Goal: Transaction & Acquisition: Purchase product/service

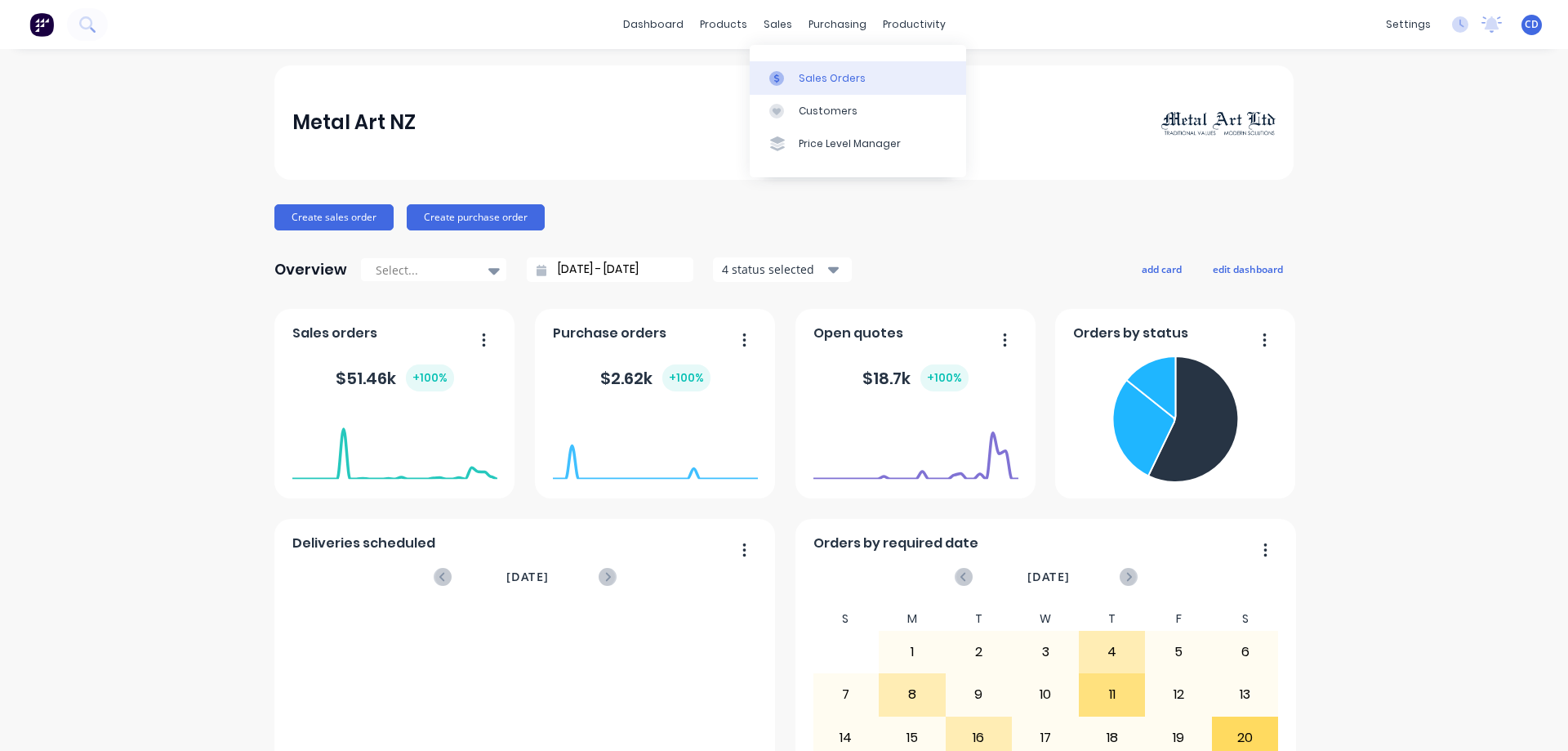
click at [805, 77] on div "Sales Orders" at bounding box center [831, 78] width 67 height 15
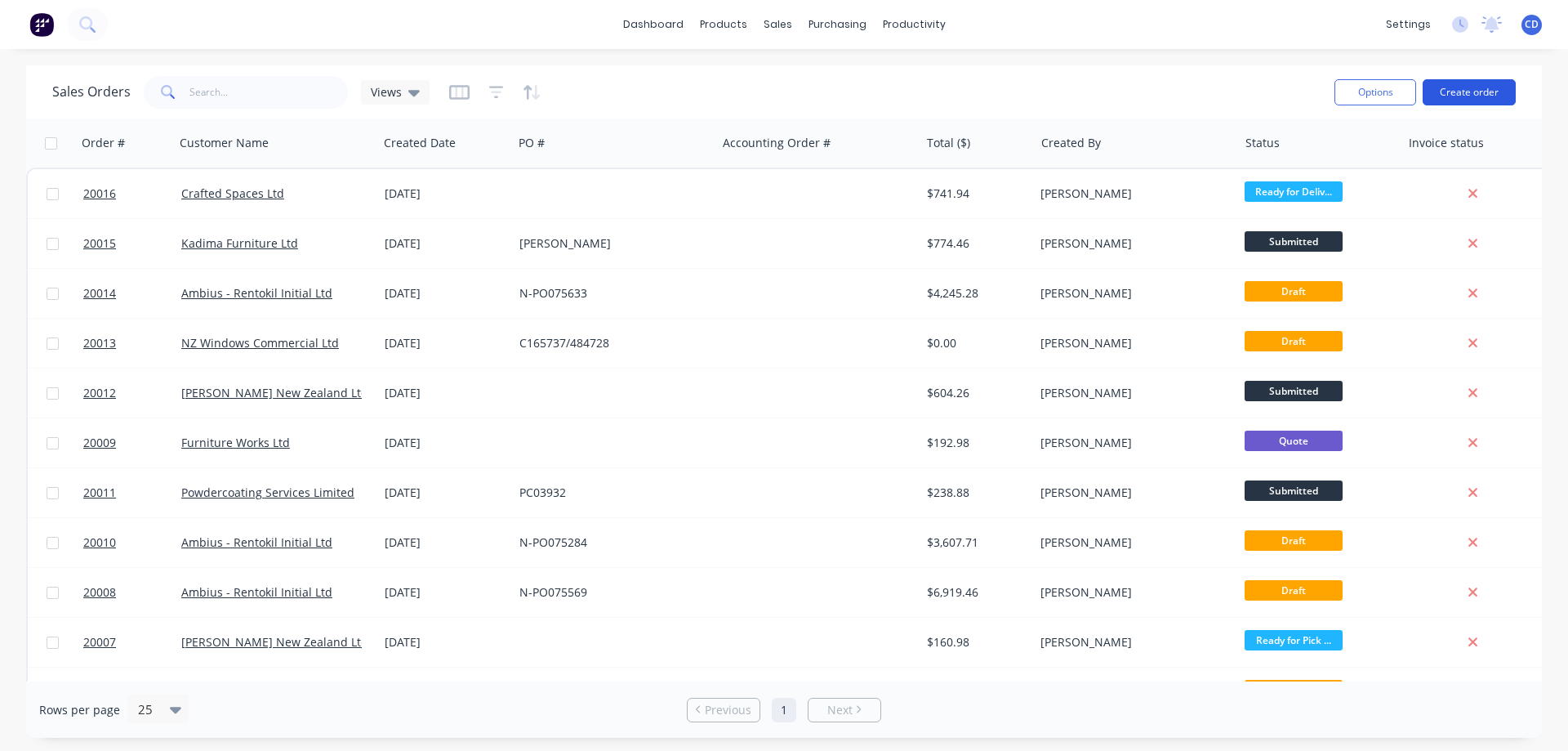
click at [1465, 93] on button "Create order" at bounding box center [1468, 92] width 93 height 26
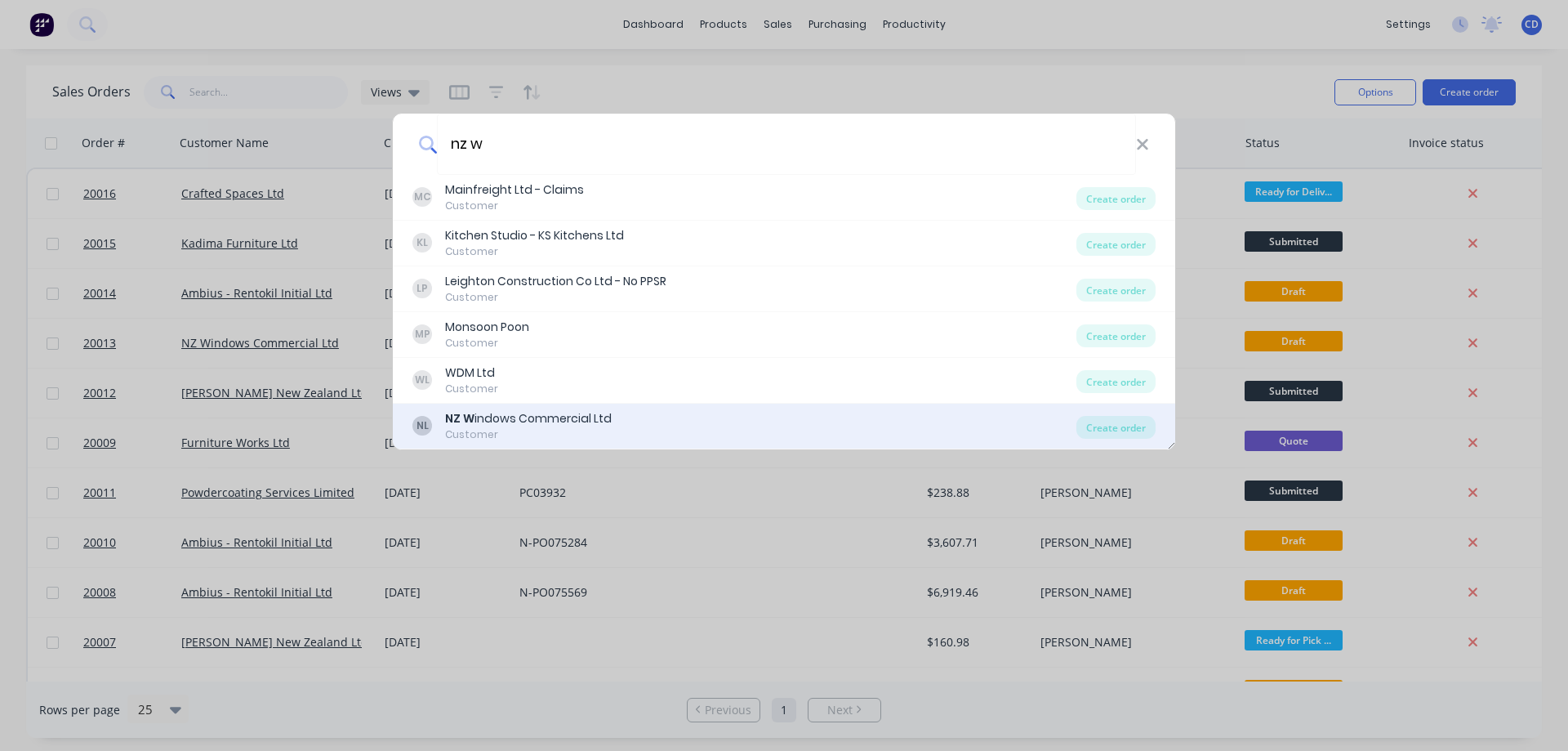
type input "nz w"
click at [475, 420] on div "NZ W indows Commercial Ltd" at bounding box center [527, 418] width 166 height 17
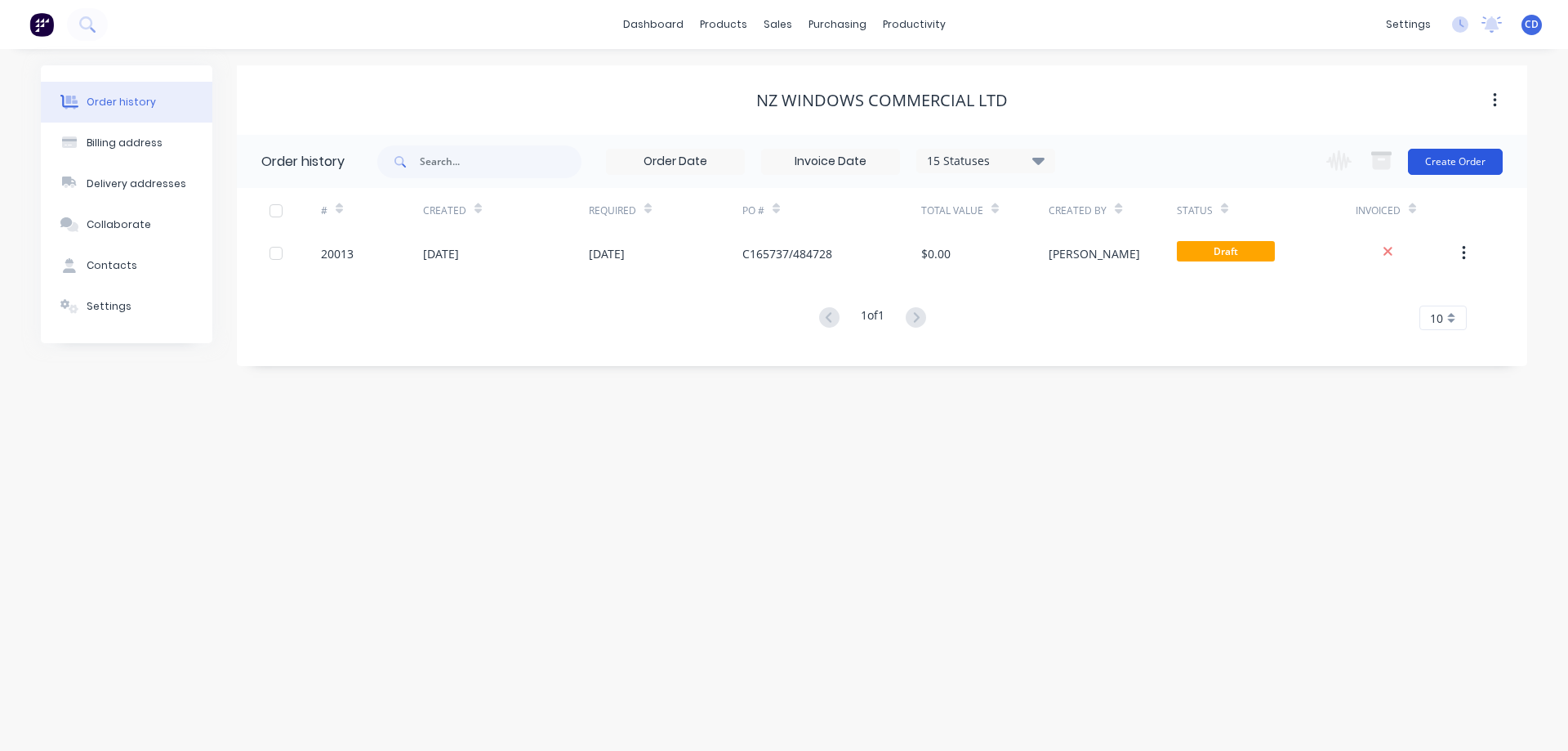
click at [1467, 161] on button "Create Order" at bounding box center [1454, 162] width 95 height 26
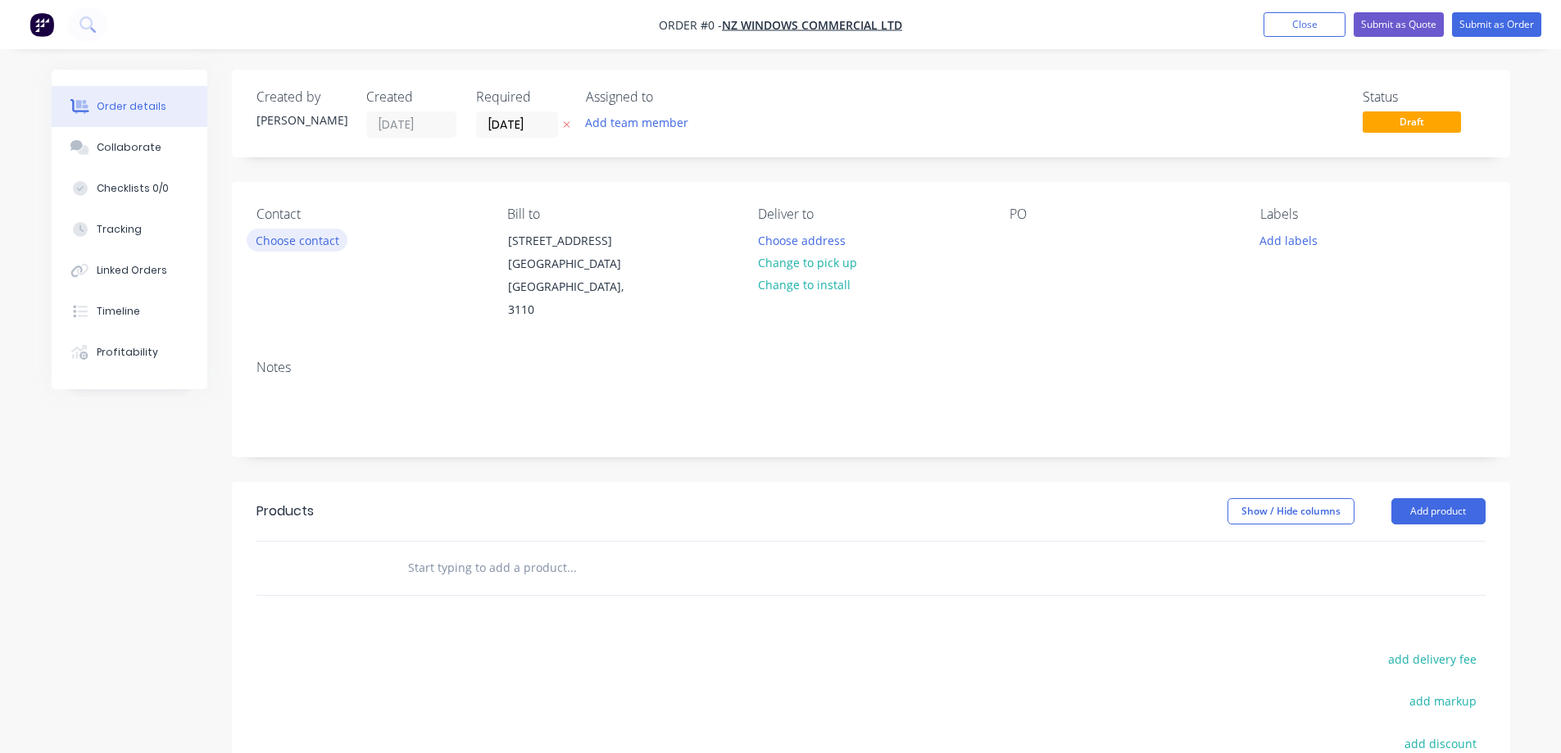
click at [289, 239] on button "Choose contact" at bounding box center [297, 240] width 101 height 22
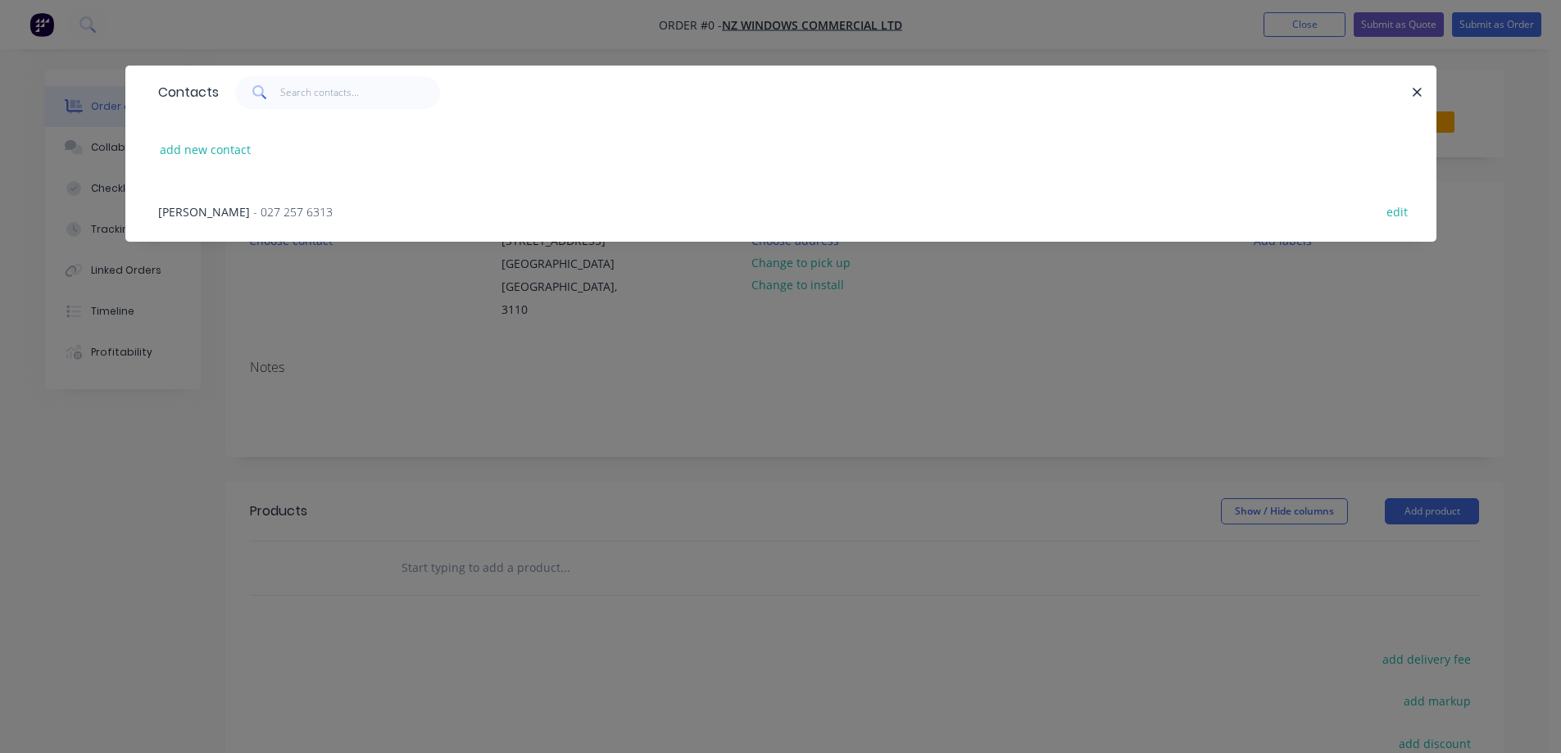
click at [219, 208] on span "[PERSON_NAME]" at bounding box center [204, 212] width 92 height 16
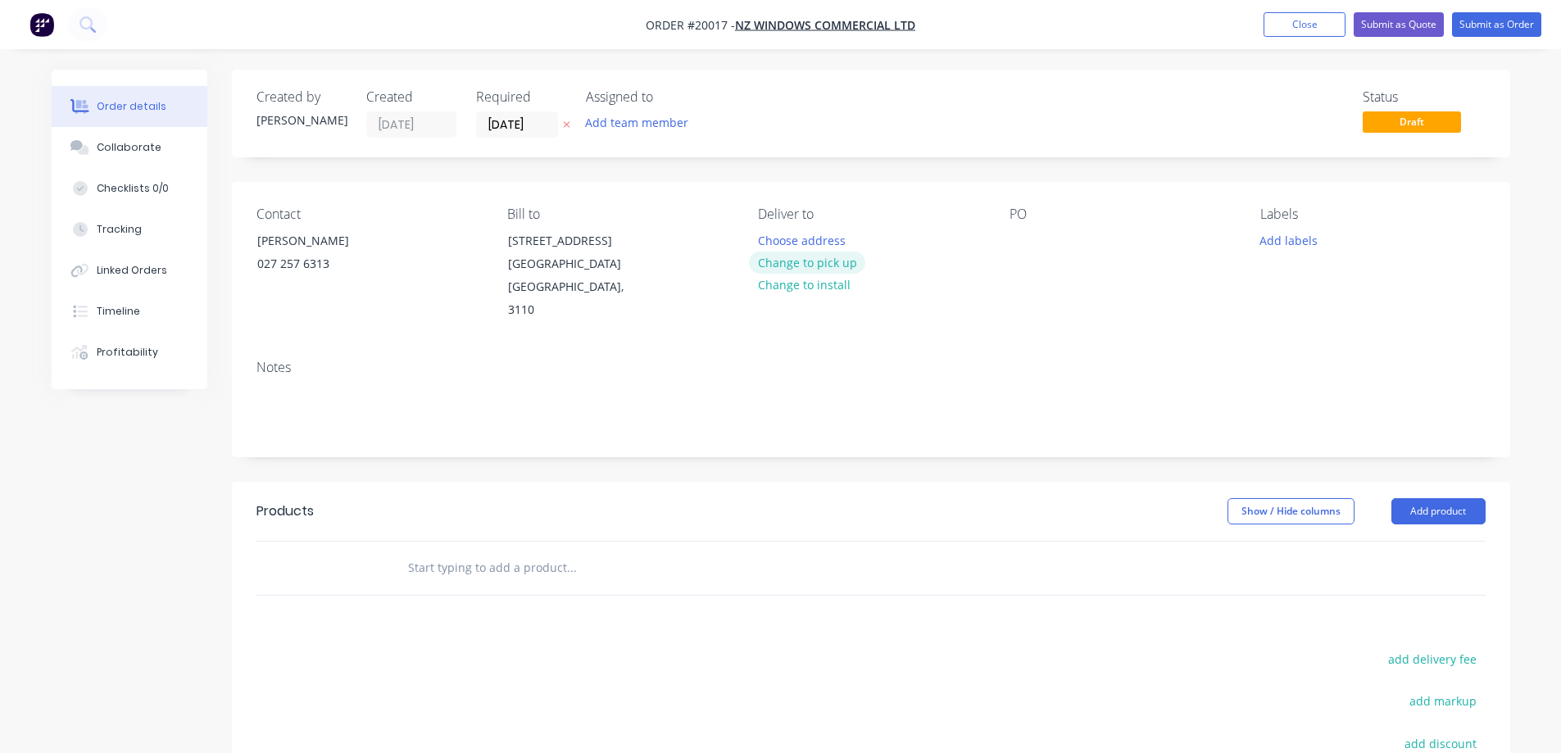
click at [823, 262] on button "Change to pick up" at bounding box center [807, 262] width 116 height 22
click at [1027, 244] on div at bounding box center [1022, 241] width 26 height 24
click at [1023, 347] on div "Notes" at bounding box center [871, 402] width 1278 height 110
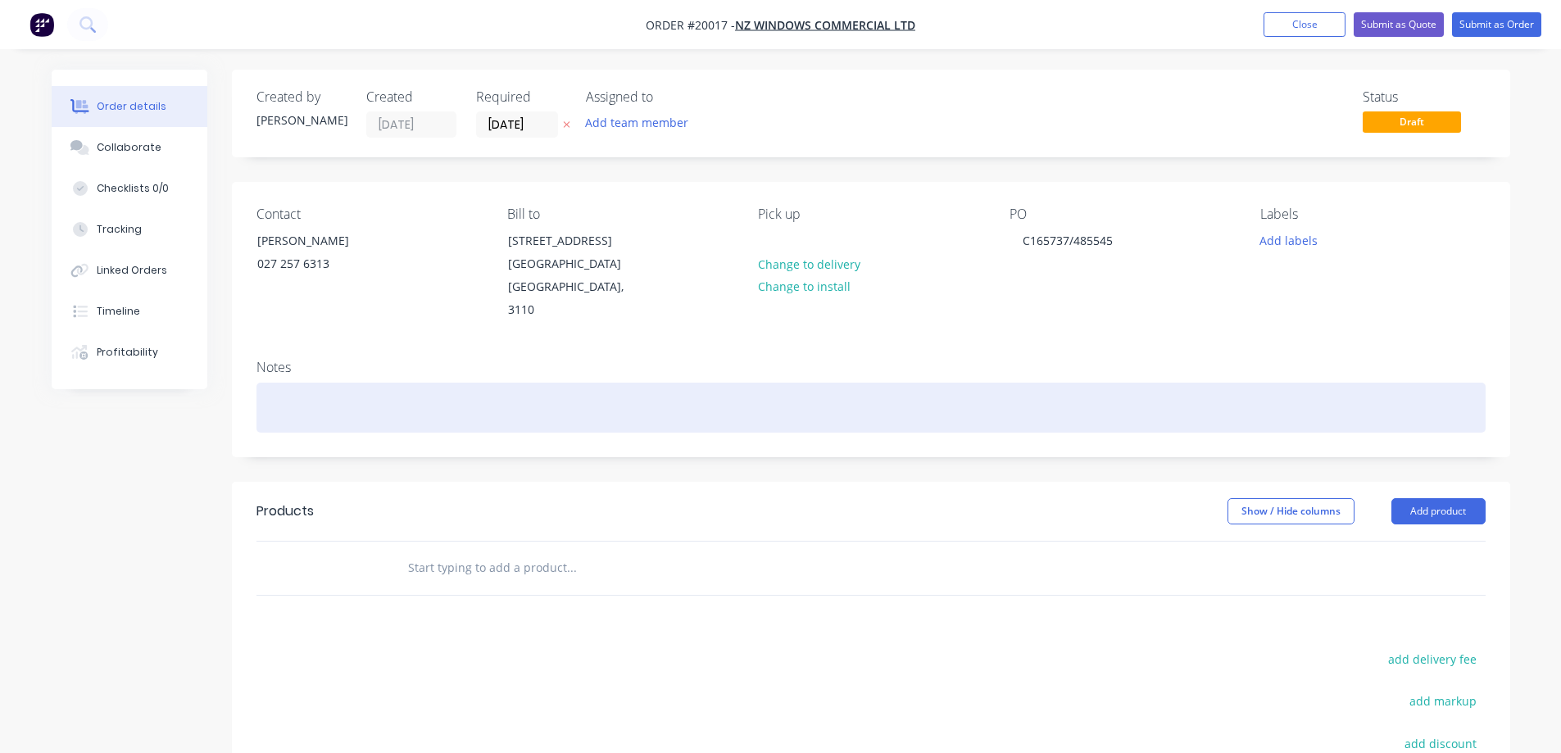
click at [666, 383] on div at bounding box center [870, 408] width 1229 height 50
click at [666, 383] on div "Summerset Waikanae (Stage 42/50) - 16x End Cap" at bounding box center [870, 408] width 1229 height 50
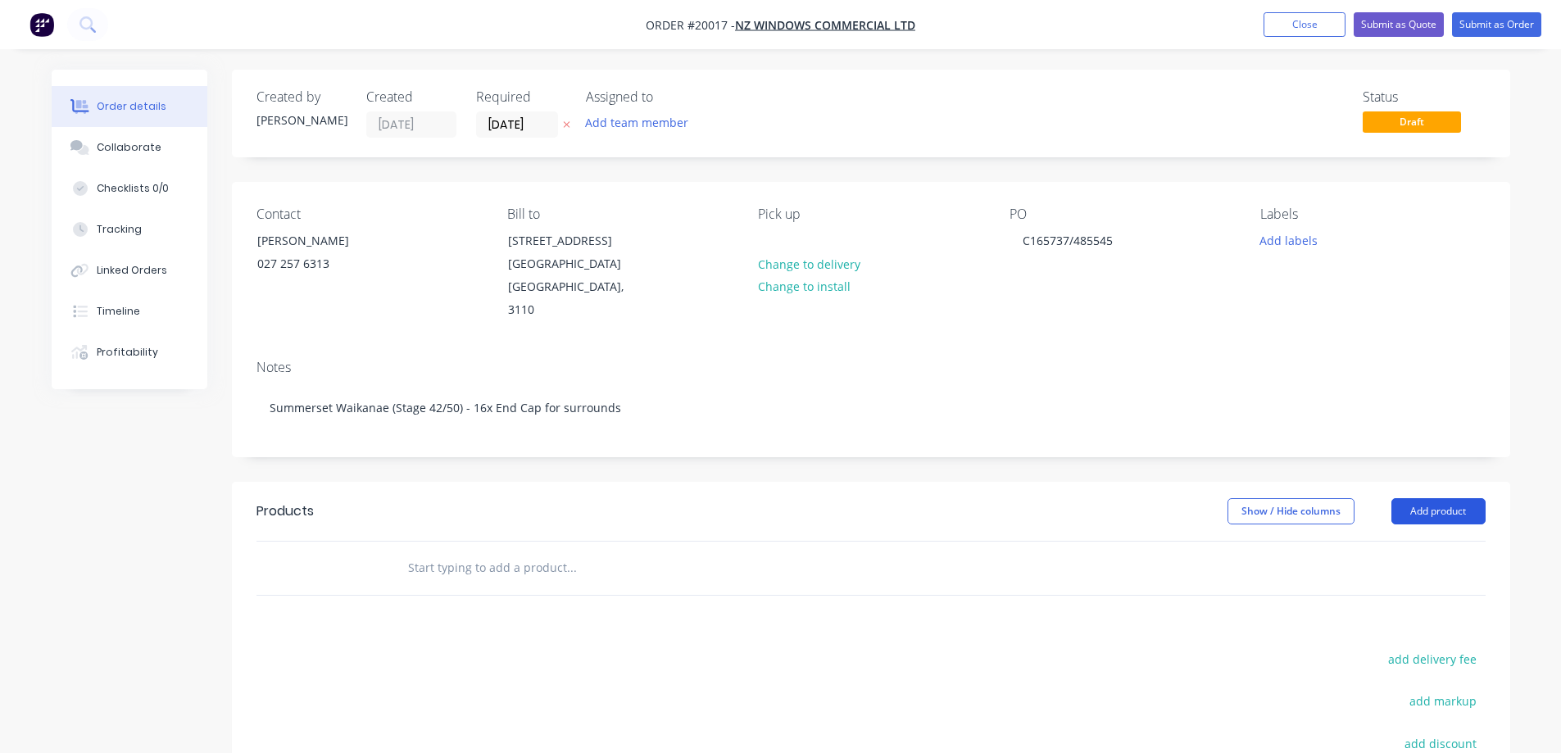
click at [1420, 498] on button "Add product" at bounding box center [1438, 511] width 94 height 26
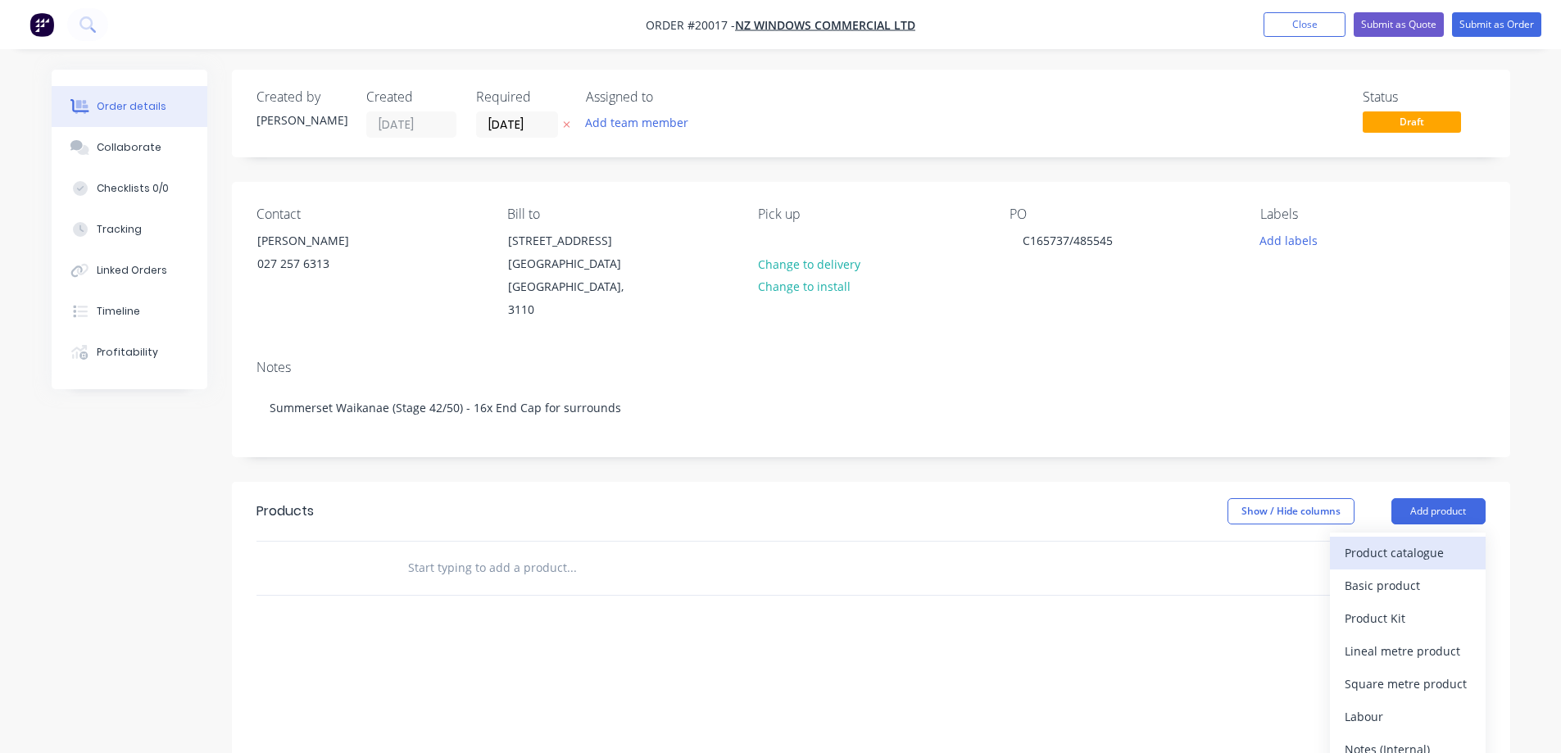
click at [1411, 541] on div "Product catalogue" at bounding box center [1407, 553] width 126 height 24
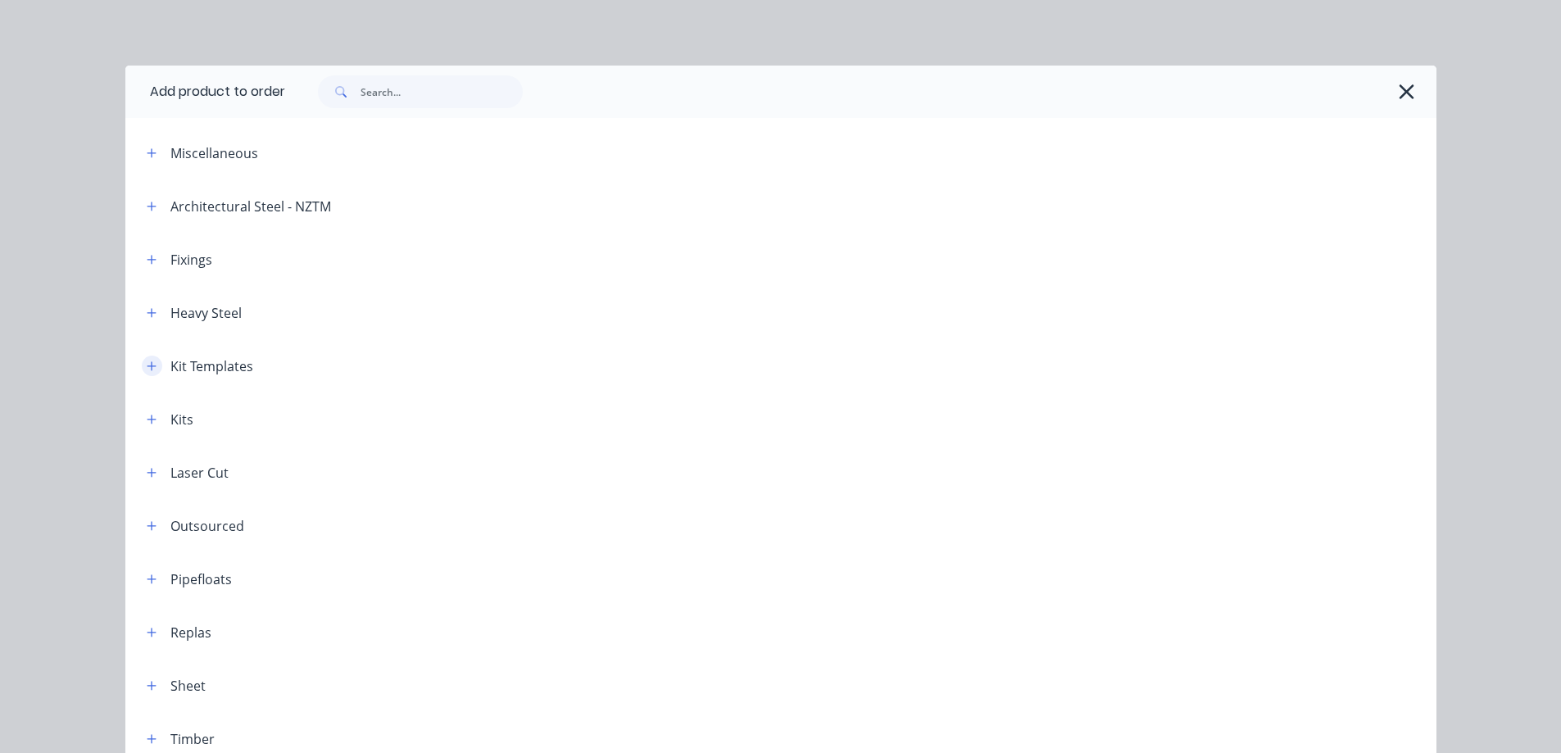
click at [147, 367] on icon "button" at bounding box center [151, 365] width 9 height 9
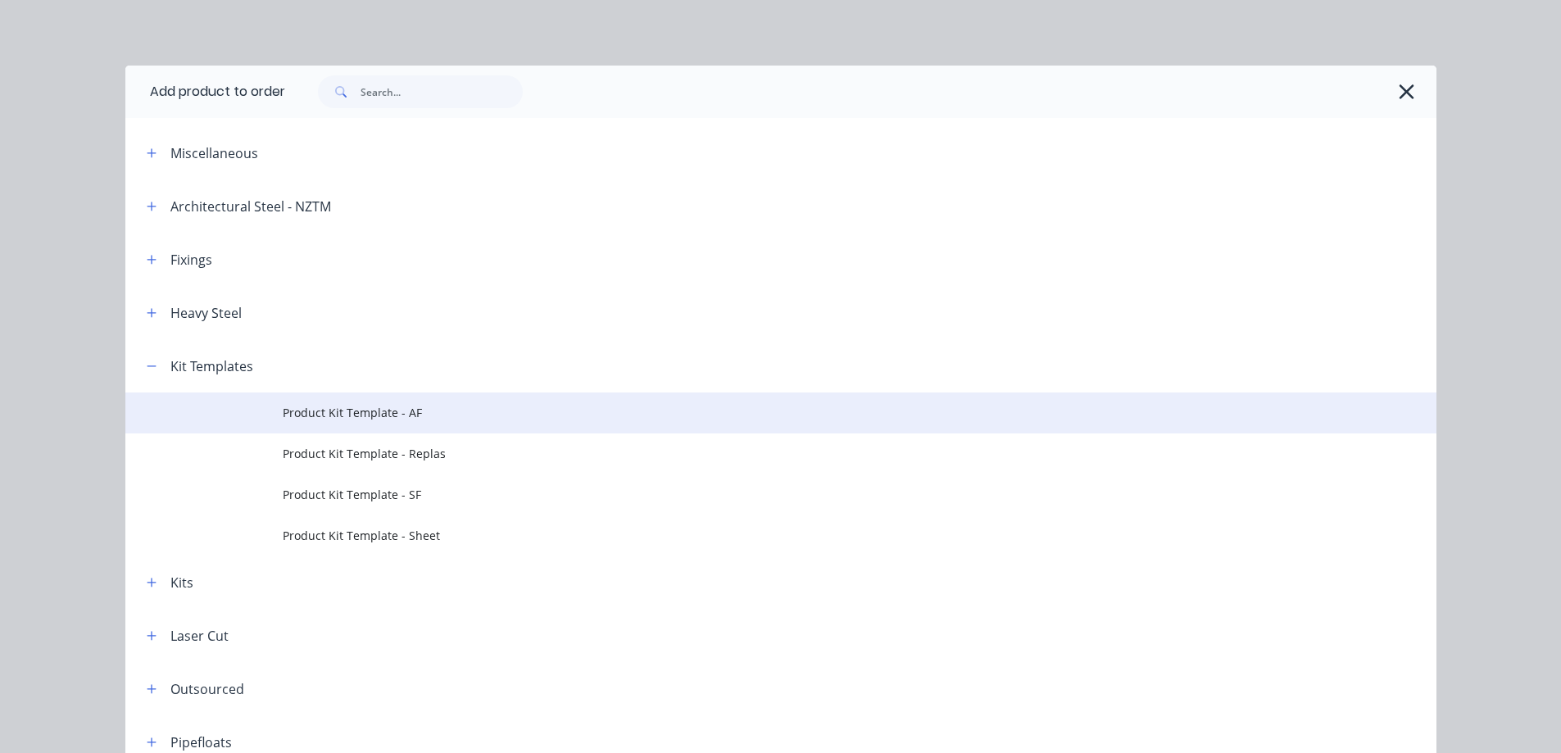
click at [335, 410] on span "Product Kit Template - AF" at bounding box center [744, 412] width 922 height 17
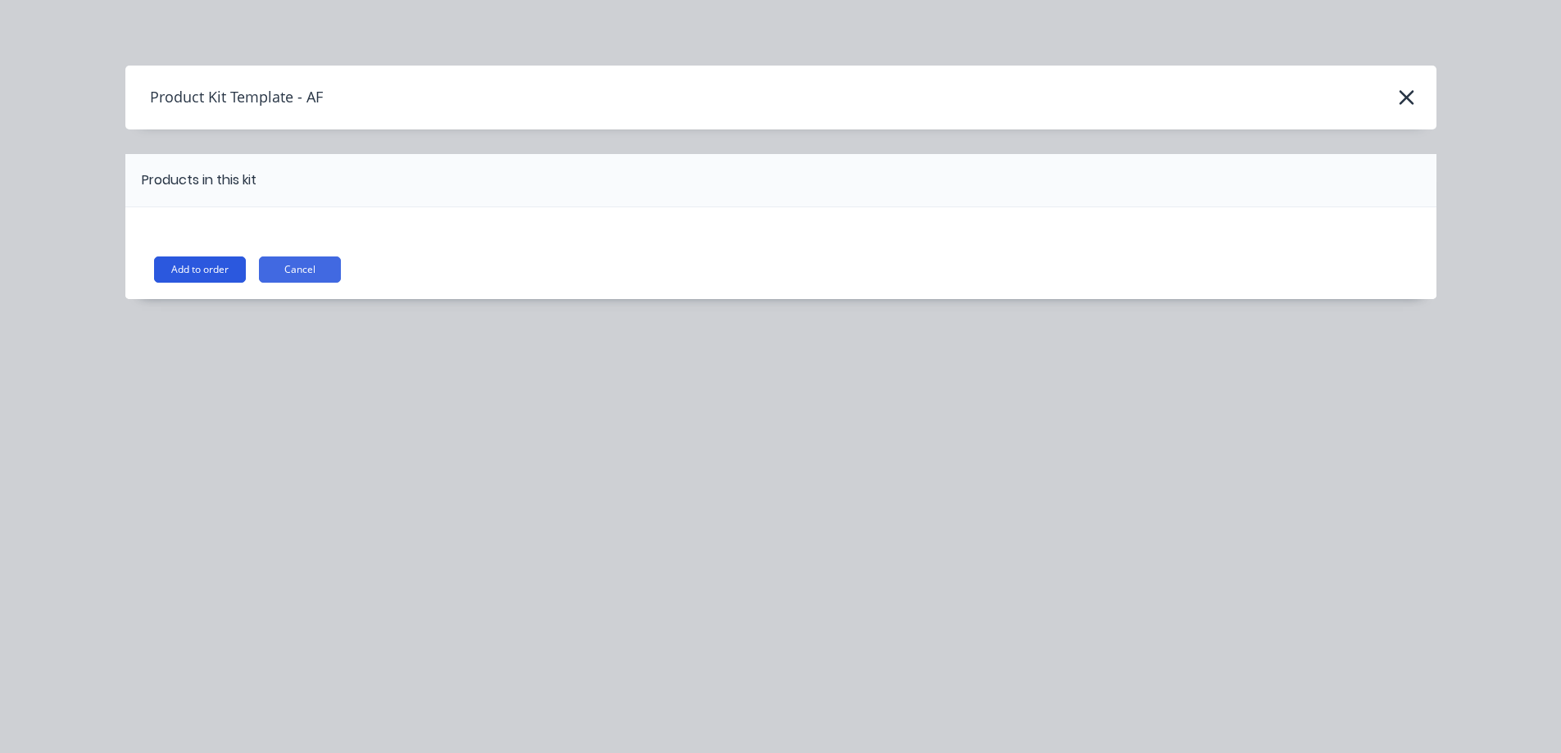
click at [210, 268] on button "Add to order" at bounding box center [200, 269] width 92 height 26
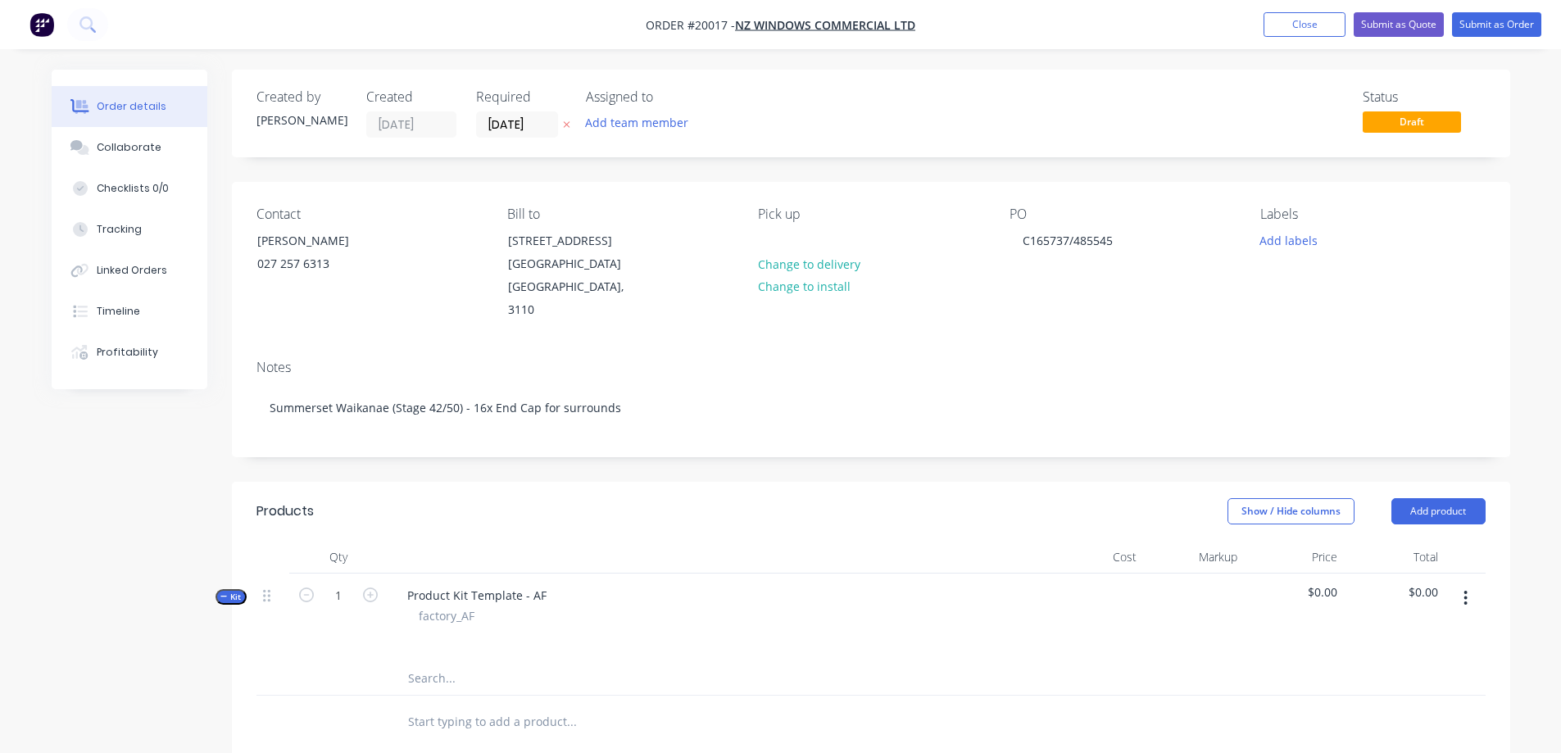
click at [1468, 583] on button "button" at bounding box center [1465, 597] width 39 height 29
click at [1432, 629] on div "Add product to kit" at bounding box center [1407, 641] width 126 height 24
click at [1396, 695] on div "Product catalogue" at bounding box center [1407, 707] width 126 height 24
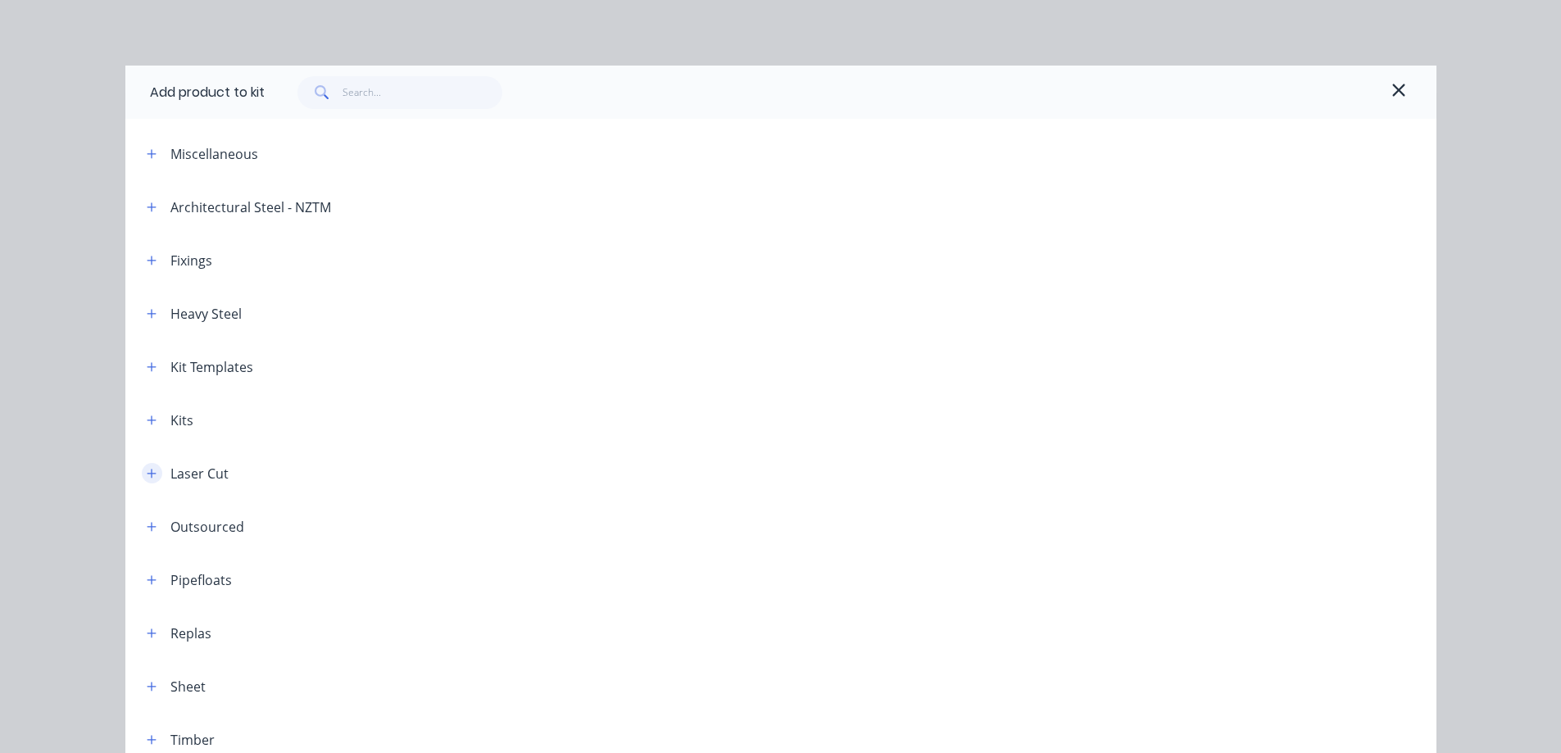
click at [148, 472] on icon "button" at bounding box center [152, 473] width 10 height 11
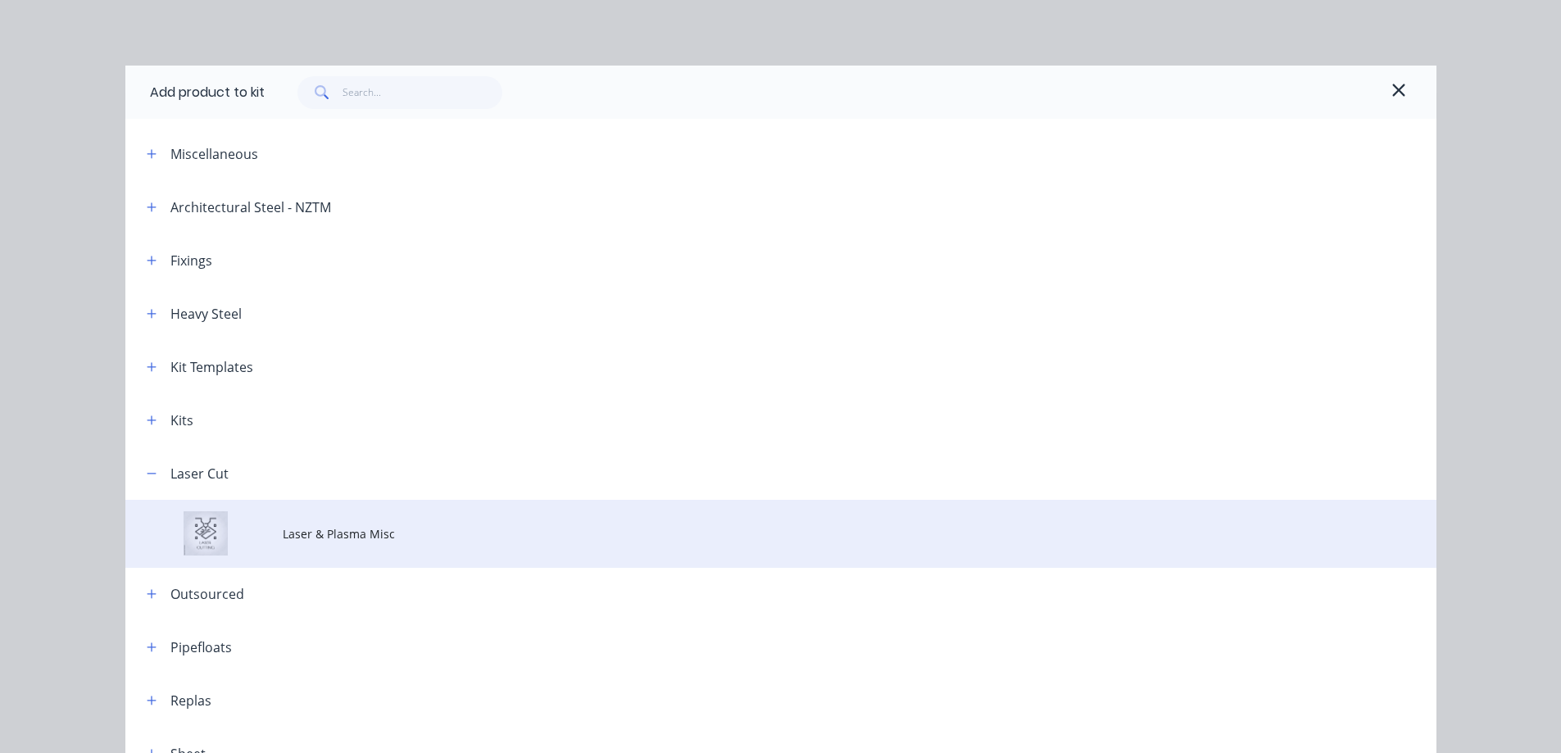
click at [353, 528] on span "Laser & Plasma Misc" at bounding box center [744, 533] width 922 height 17
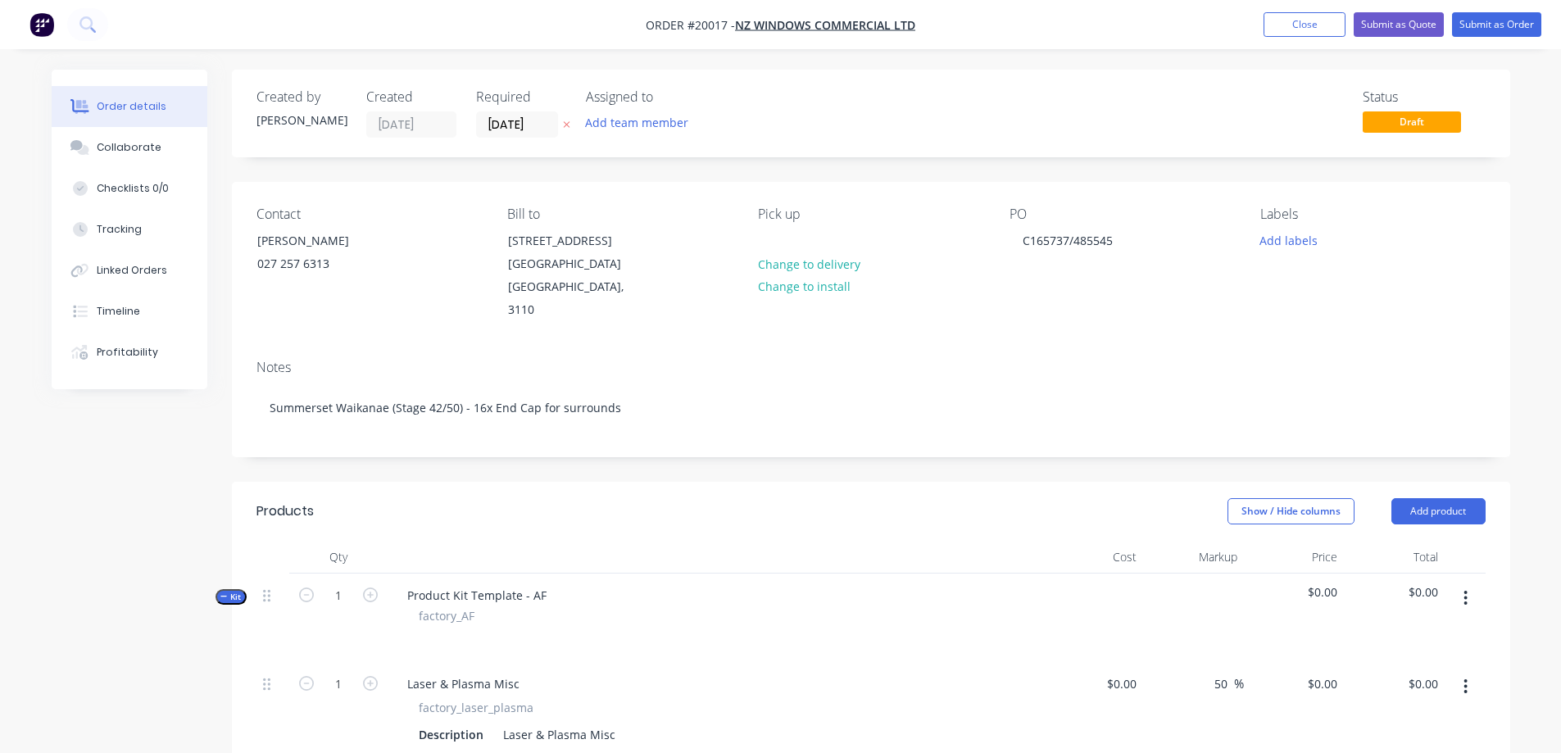
scroll to position [82, 0]
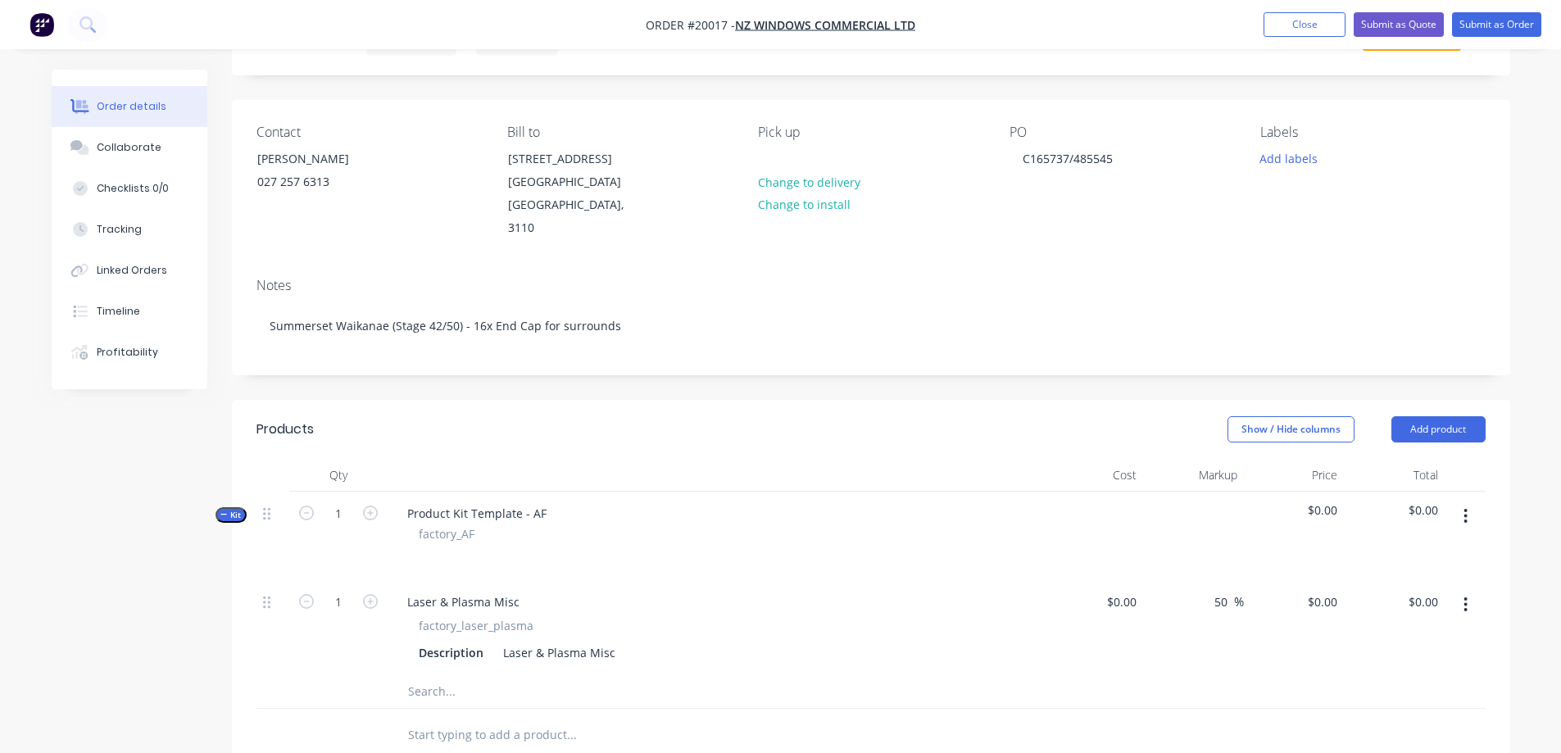
click at [1464, 509] on icon "button" at bounding box center [1465, 516] width 3 height 15
click at [1412, 547] on div "Add product to kit" at bounding box center [1407, 559] width 126 height 24
click at [1402, 613] on div "Product catalogue" at bounding box center [1407, 625] width 126 height 24
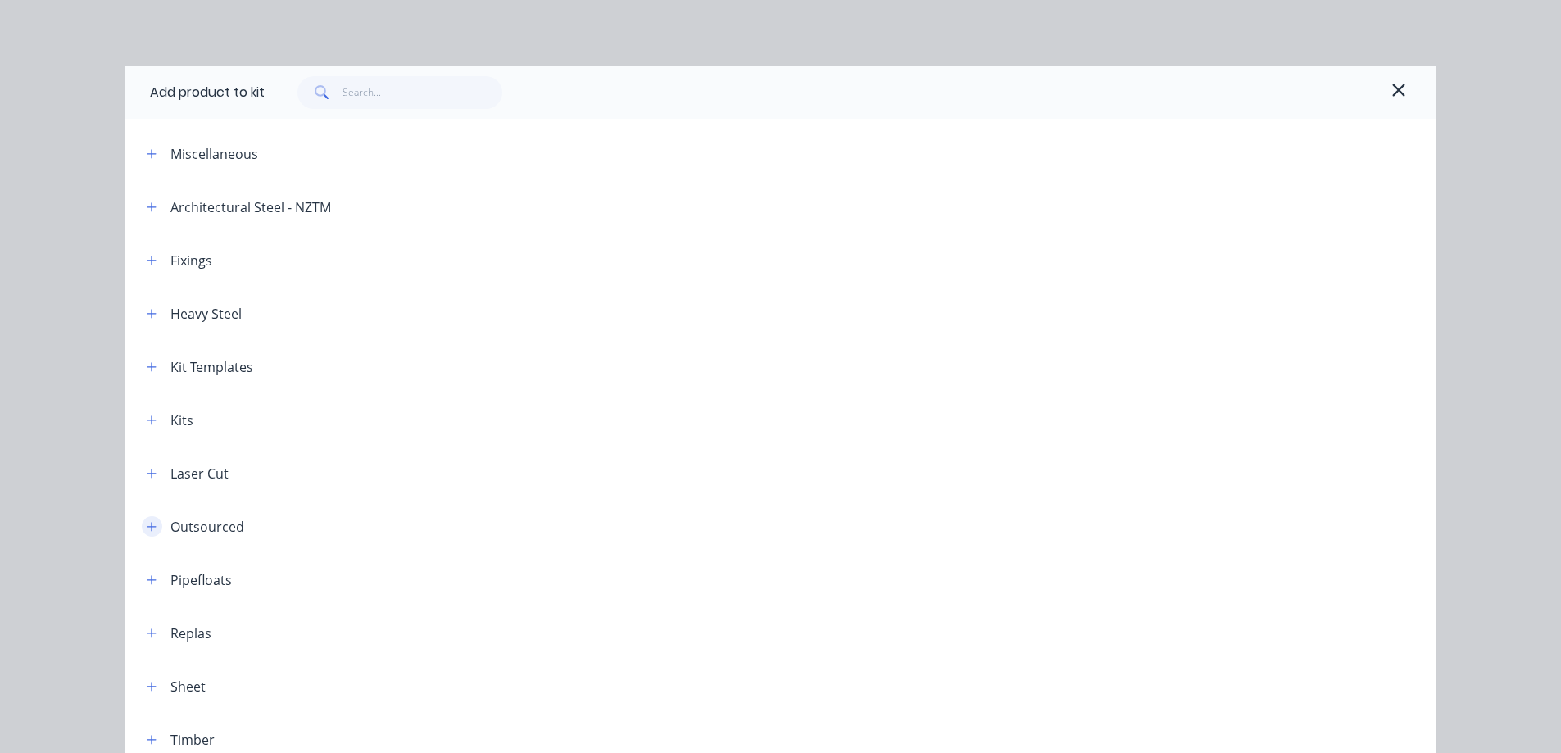
click at [147, 525] on icon "button" at bounding box center [152, 526] width 10 height 11
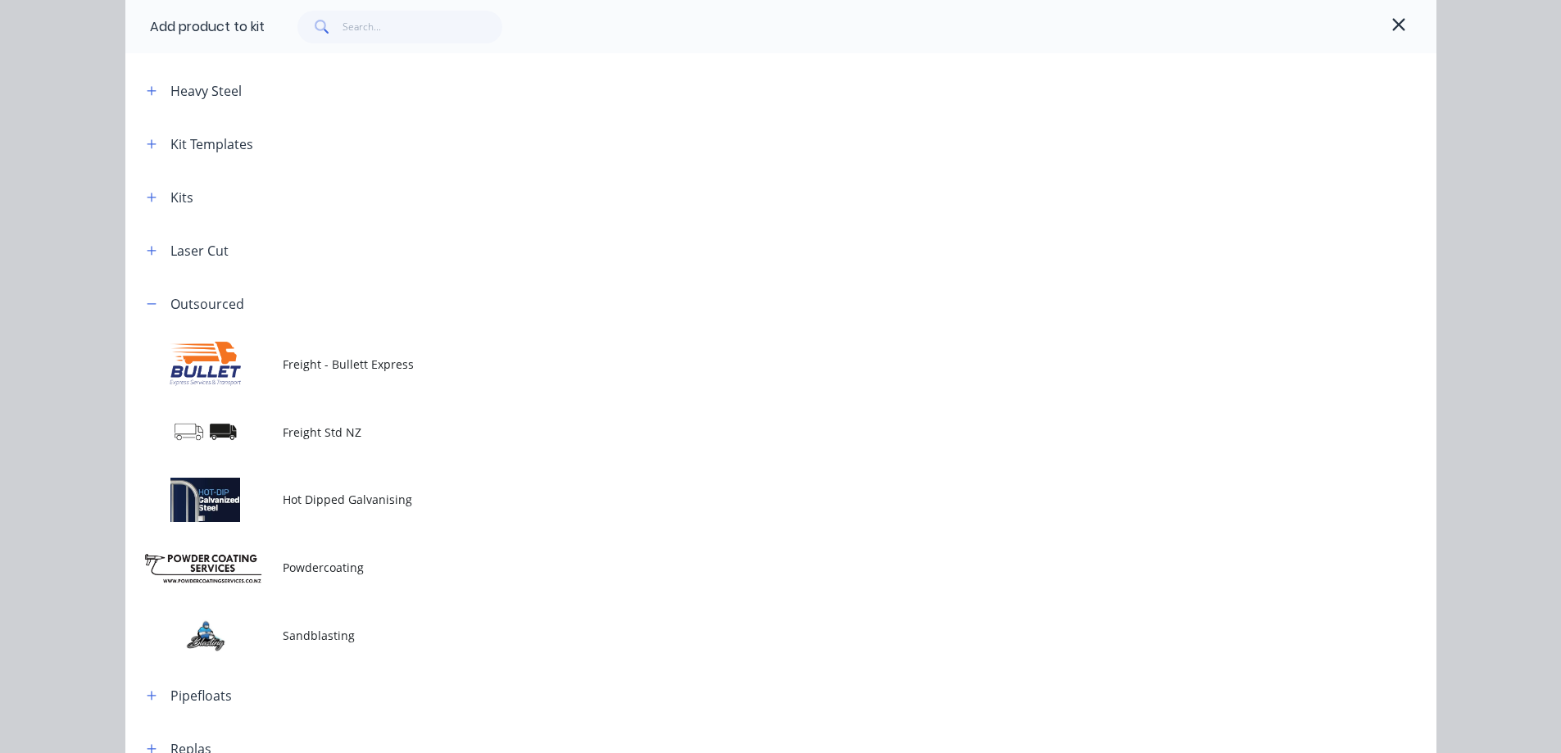
scroll to position [246, 0]
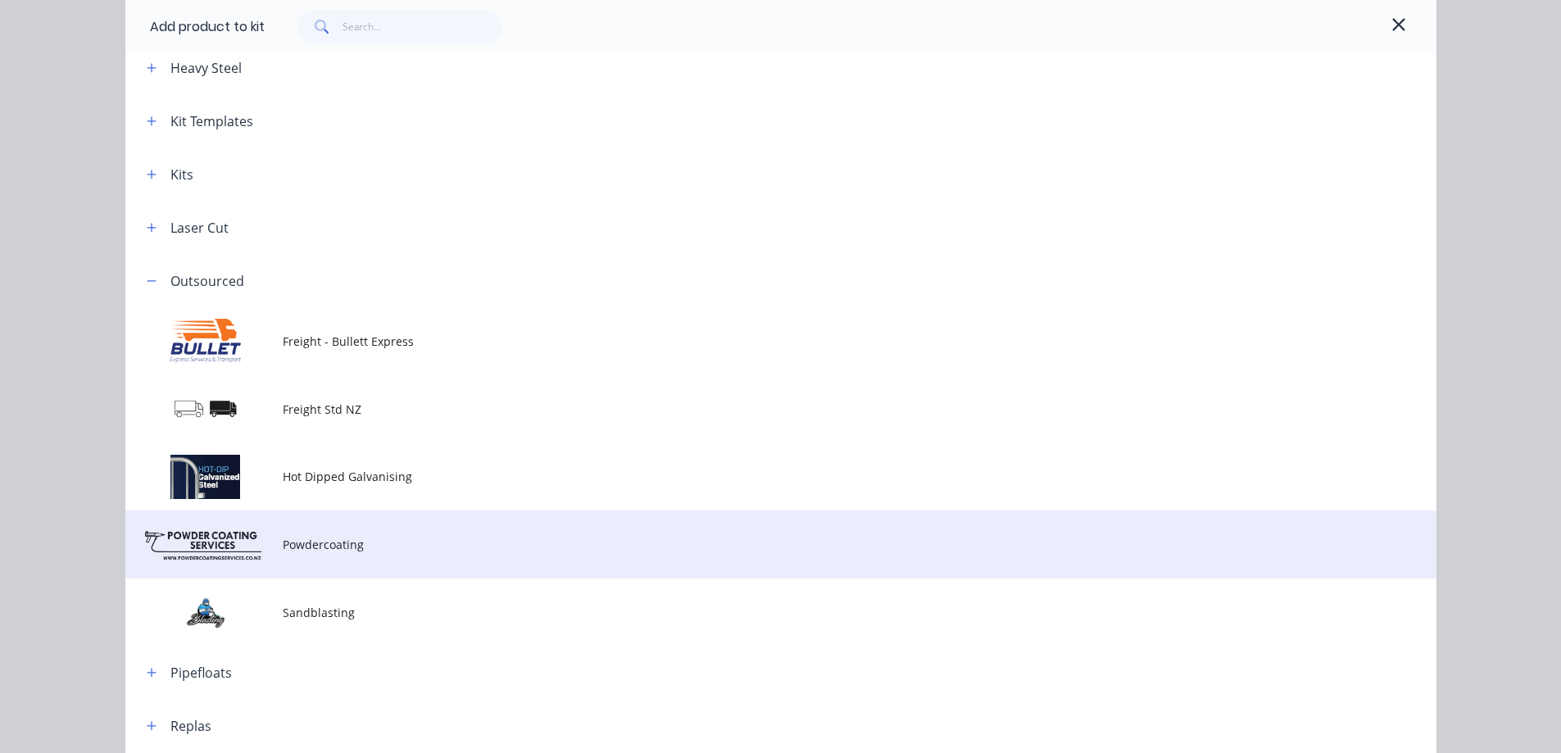
click at [324, 546] on span "Powdercoating" at bounding box center [744, 544] width 922 height 17
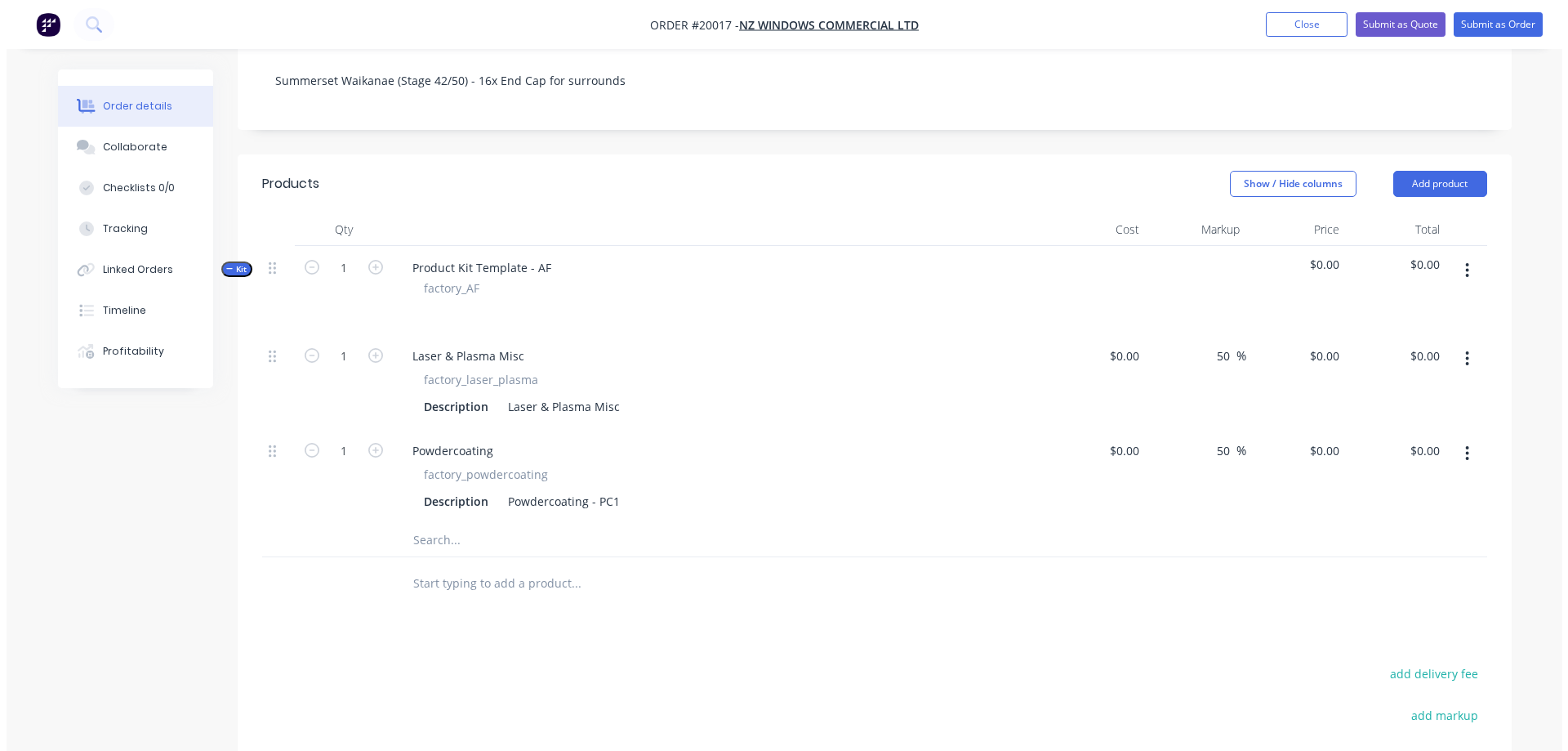
scroll to position [327, 0]
click at [1454, 255] on button "button" at bounding box center [1460, 269] width 39 height 29
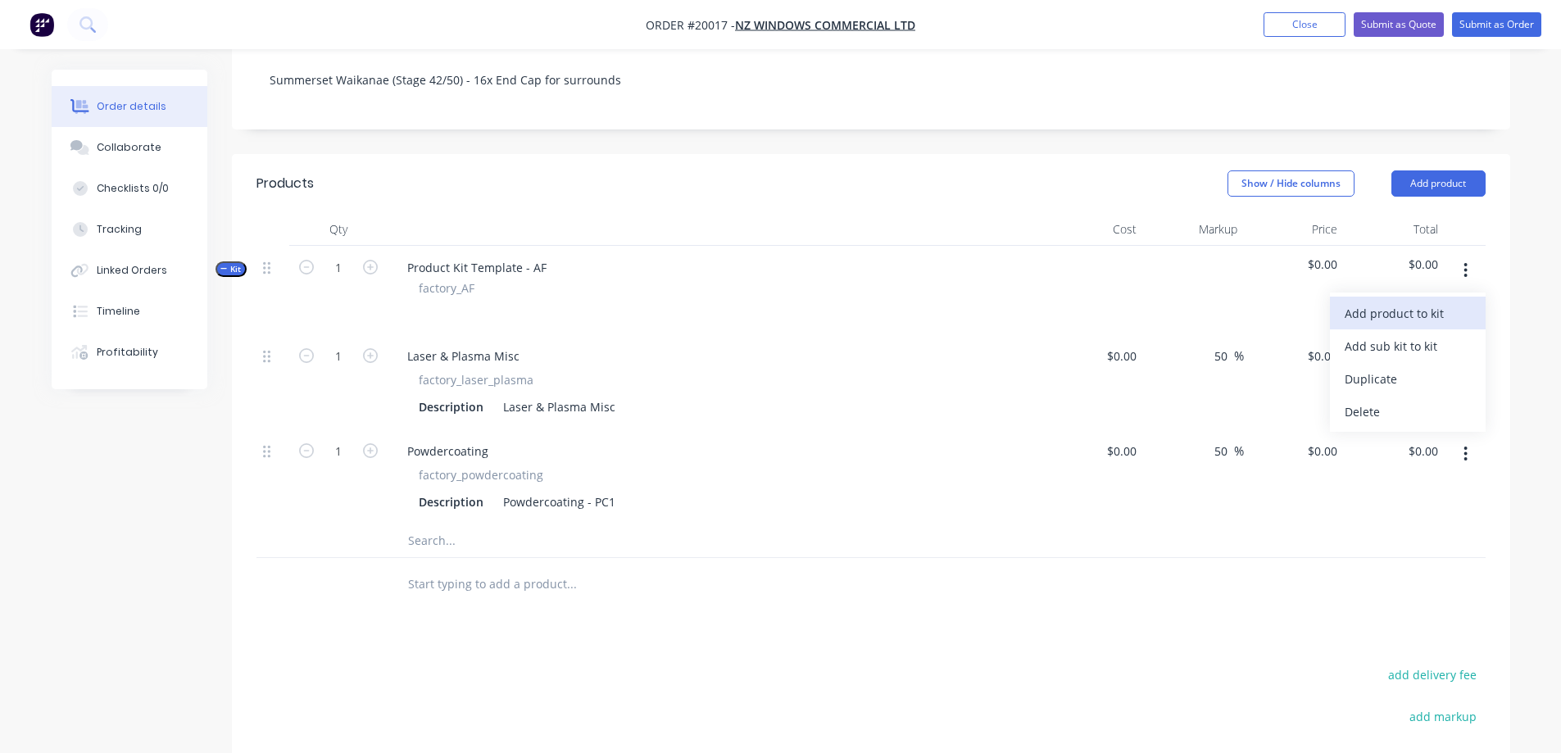
click at [1389, 301] on div "Add product to kit" at bounding box center [1407, 313] width 126 height 24
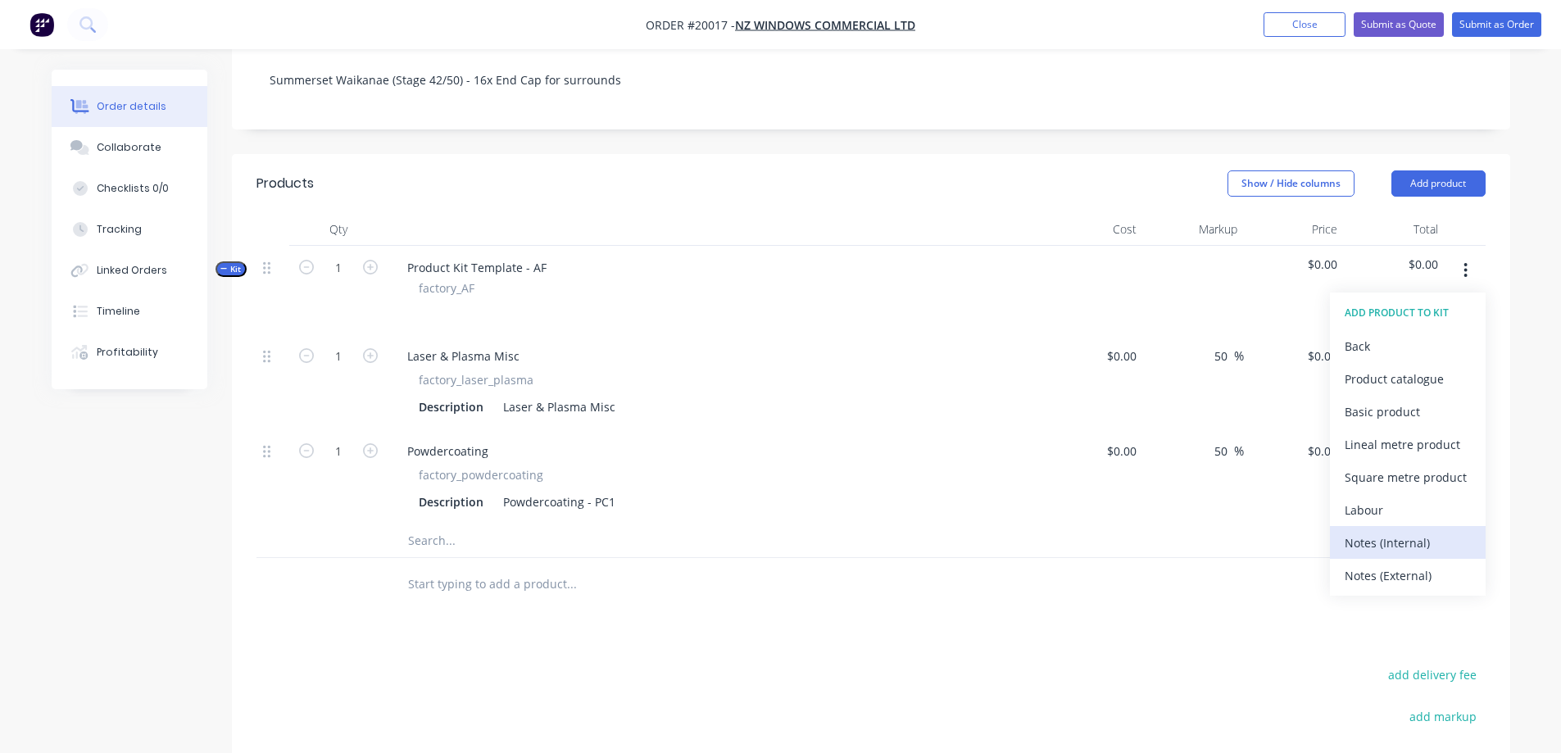
click at [1383, 531] on div "Notes (Internal)" at bounding box center [1407, 543] width 126 height 24
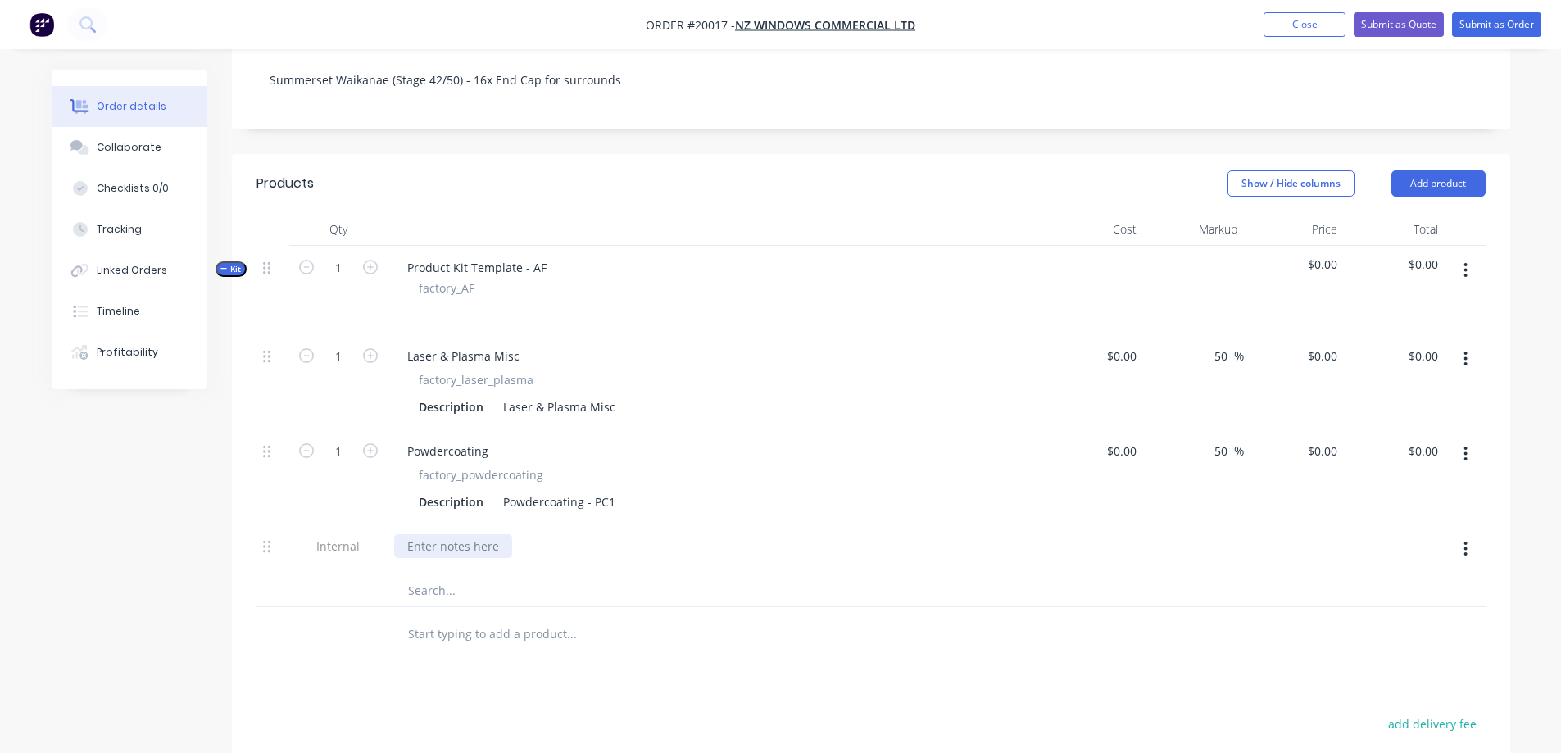
click at [492, 534] on div at bounding box center [453, 546] width 118 height 24
click at [782, 534] on div "Powder Coat - Thunder Grey Matt (Duralloy) - 16x Small Parts / Min Charge" at bounding box center [611, 546] width 435 height 24
click at [800, 534] on div "Powder Coat - Thunder Grey Matt (Duralloy) - 16x Small Parts / Min Charge" at bounding box center [611, 546] width 435 height 24
click at [1127, 439] on input at bounding box center [1133, 451] width 19 height 24
type input "$118.40"
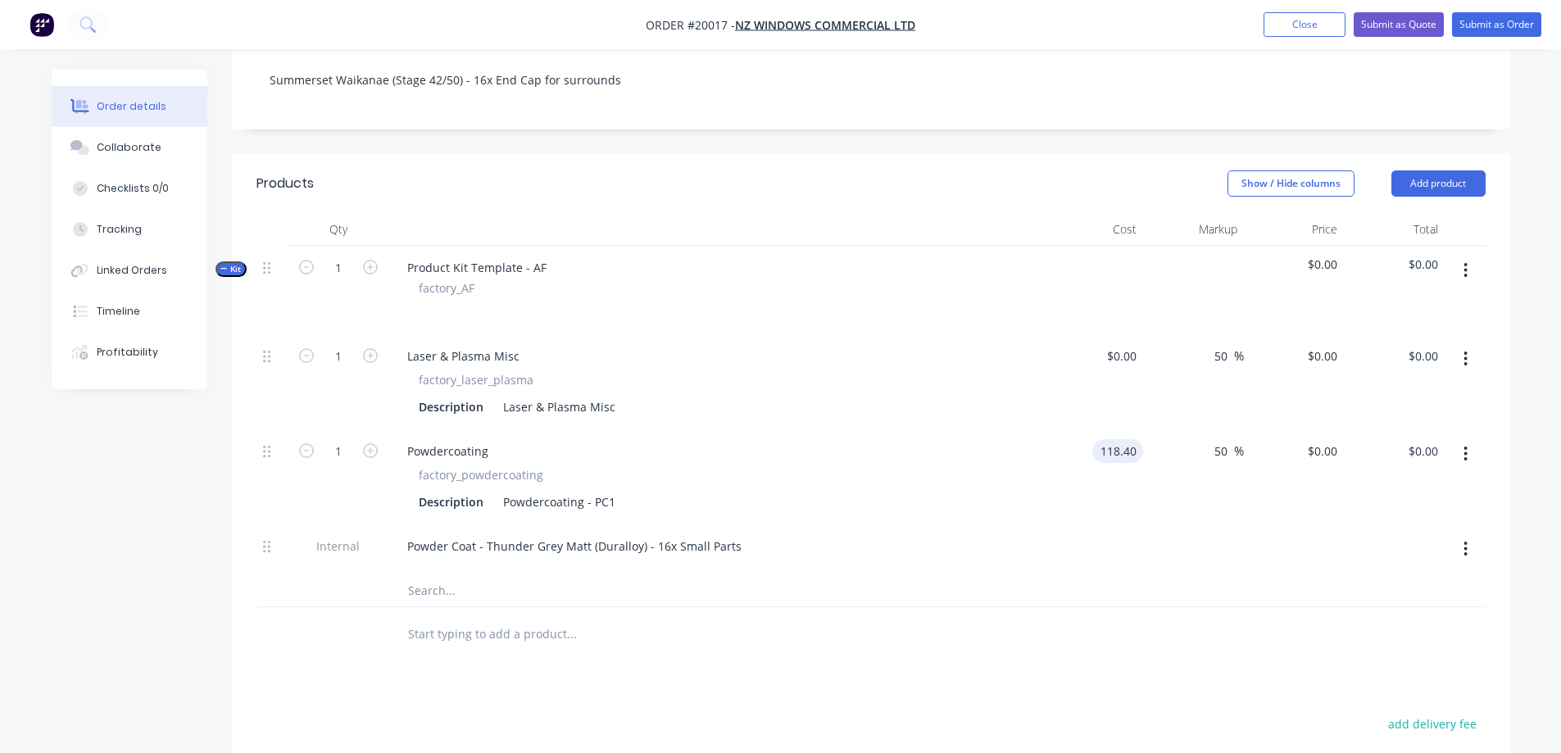
type input "$177.60"
click at [1133, 446] on div "$118.40 $118.40" at bounding box center [1093, 476] width 101 height 95
click at [1221, 439] on input "50" at bounding box center [1222, 451] width 21 height 24
type input "30"
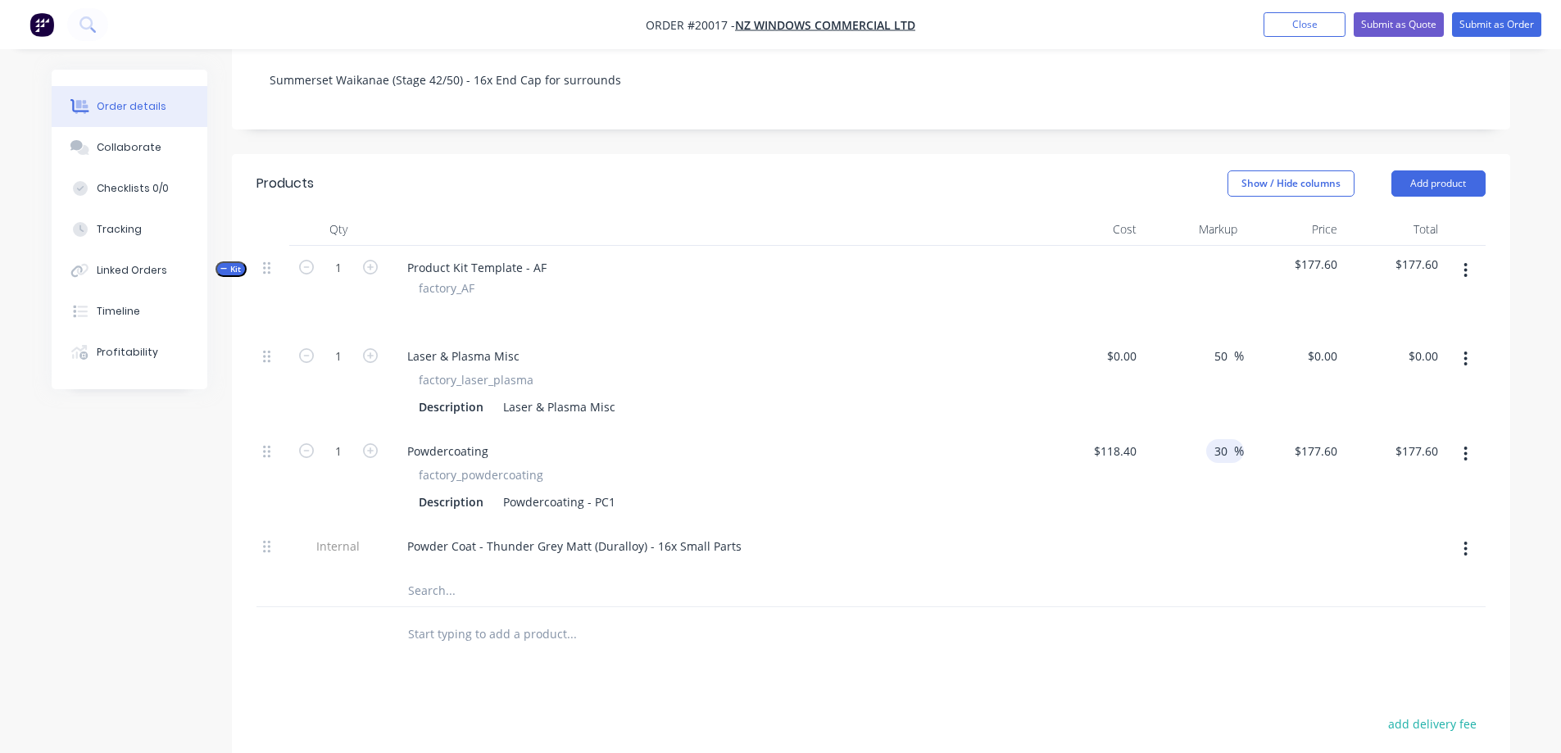
type input "$153.92"
click at [1193, 524] on div at bounding box center [1193, 549] width 101 height 50
click at [1468, 256] on button "button" at bounding box center [1465, 270] width 39 height 29
click at [1403, 301] on div "Add product to kit" at bounding box center [1407, 313] width 126 height 24
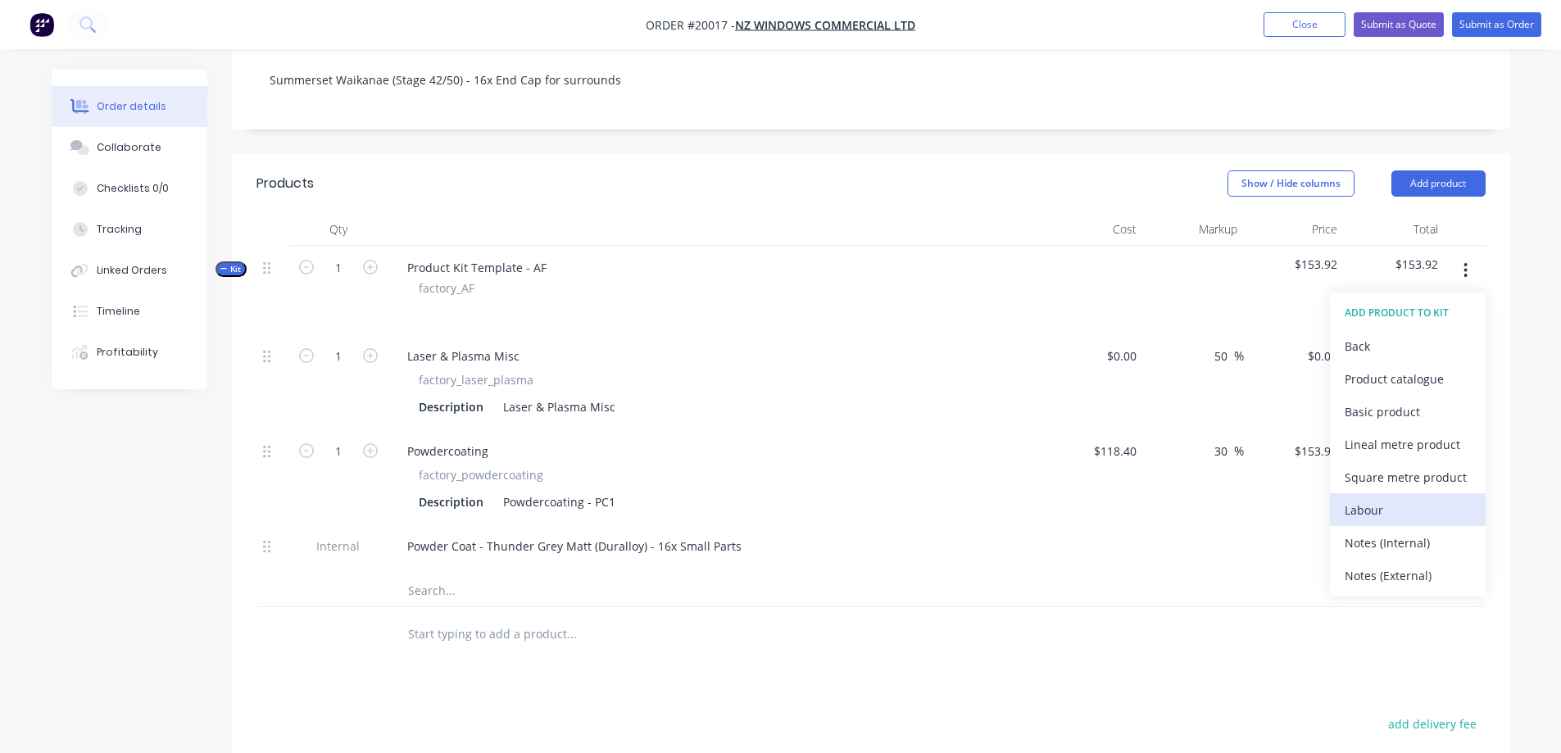
click at [1370, 498] on div "Labour" at bounding box center [1407, 510] width 126 height 24
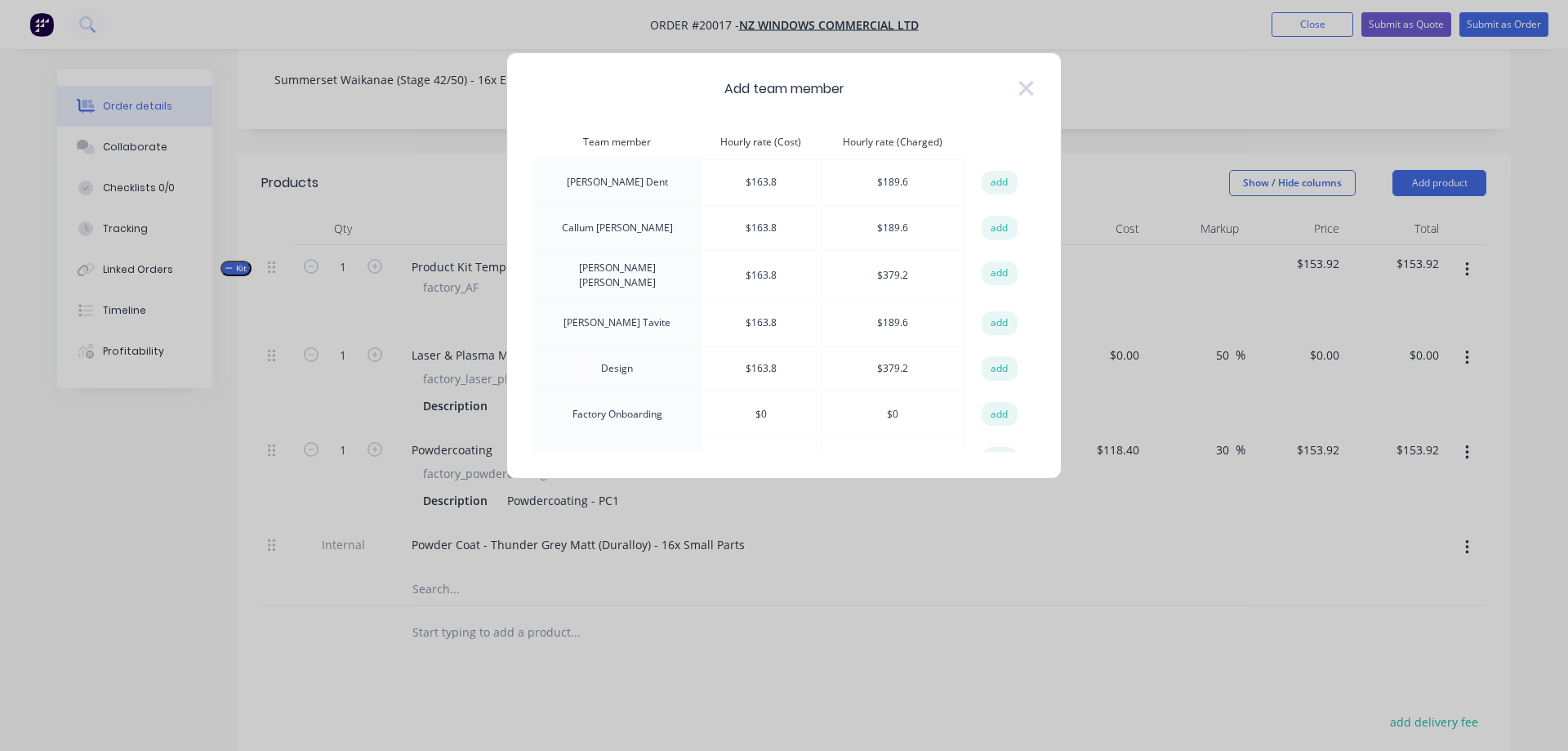
scroll to position [82, 0]
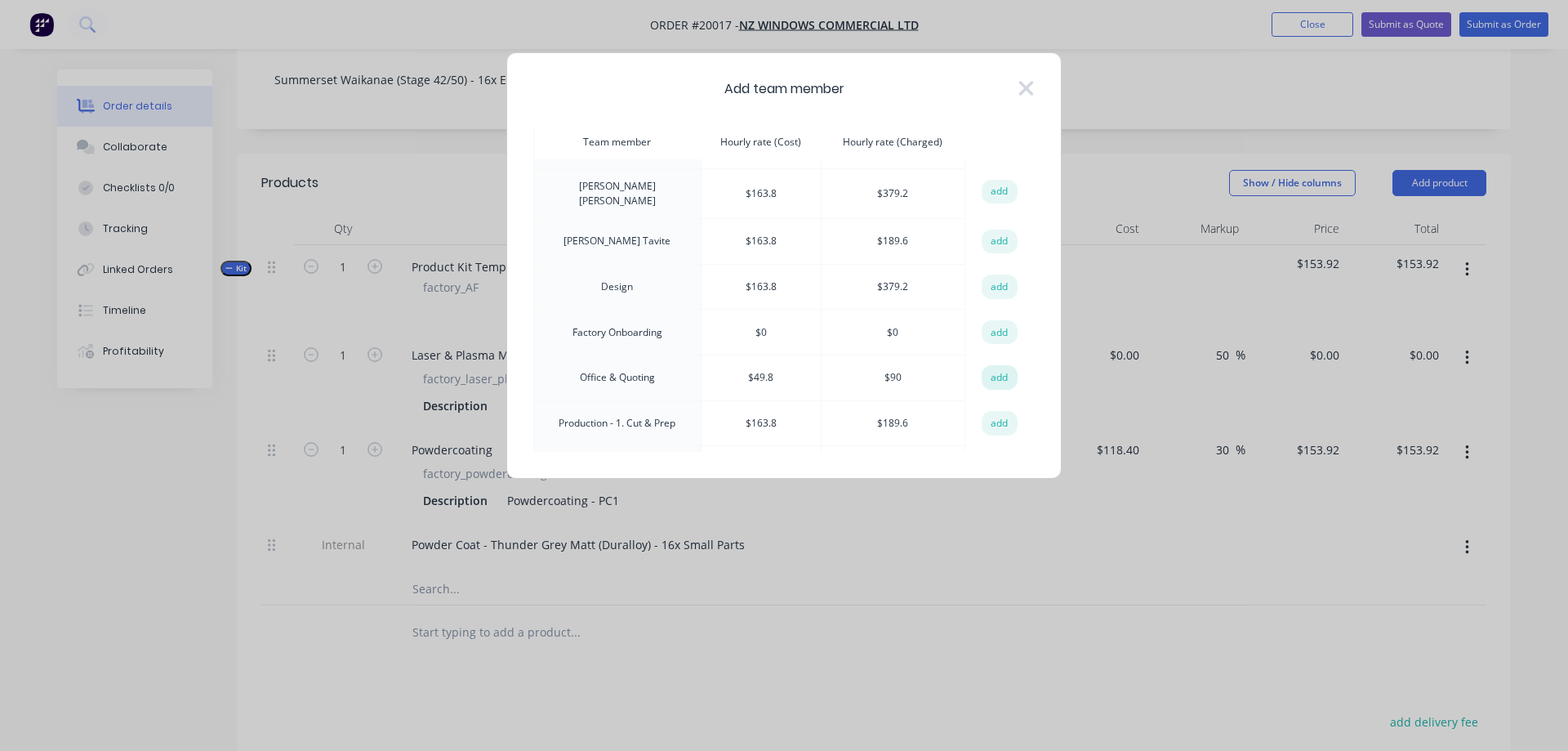
click at [986, 367] on button "add" at bounding box center [1000, 377] width 36 height 25
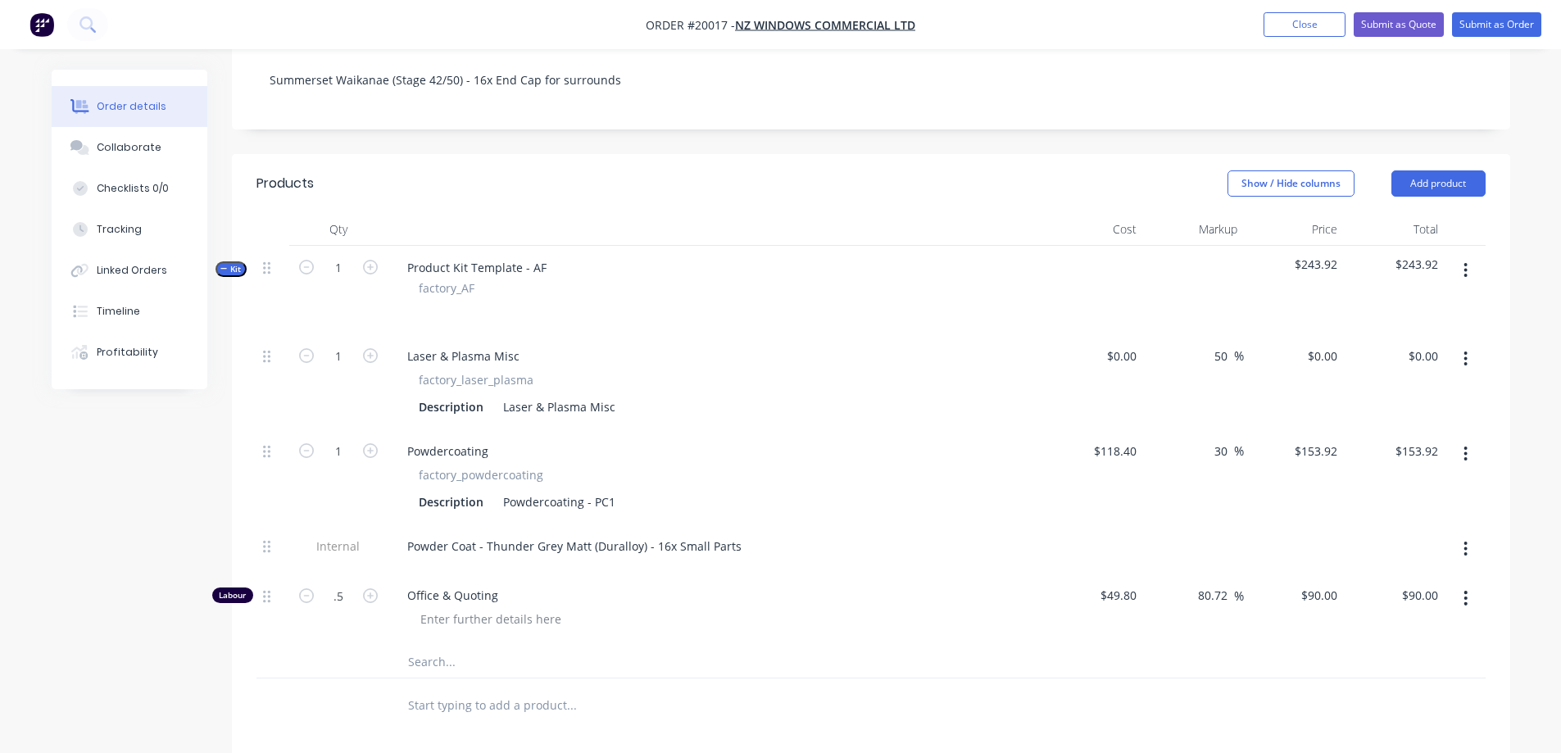
type input "0.5"
type input "$45.00"
click at [612, 645] on input "text" at bounding box center [571, 661] width 328 height 33
click at [1466, 261] on icon "button" at bounding box center [1465, 270] width 4 height 18
click at [1404, 301] on div "Add product to kit" at bounding box center [1407, 313] width 126 height 24
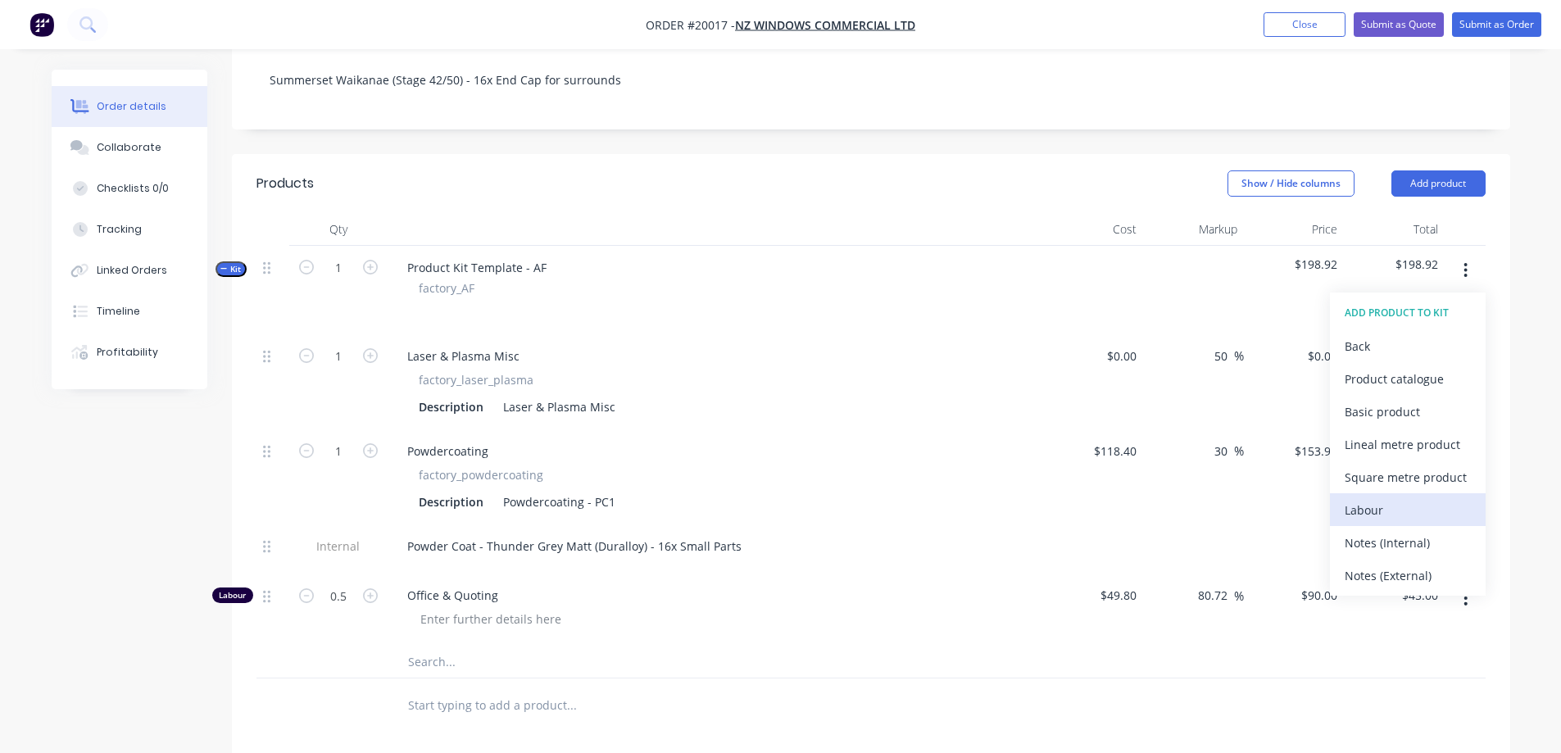
click at [1360, 498] on div "Labour" at bounding box center [1407, 510] width 126 height 24
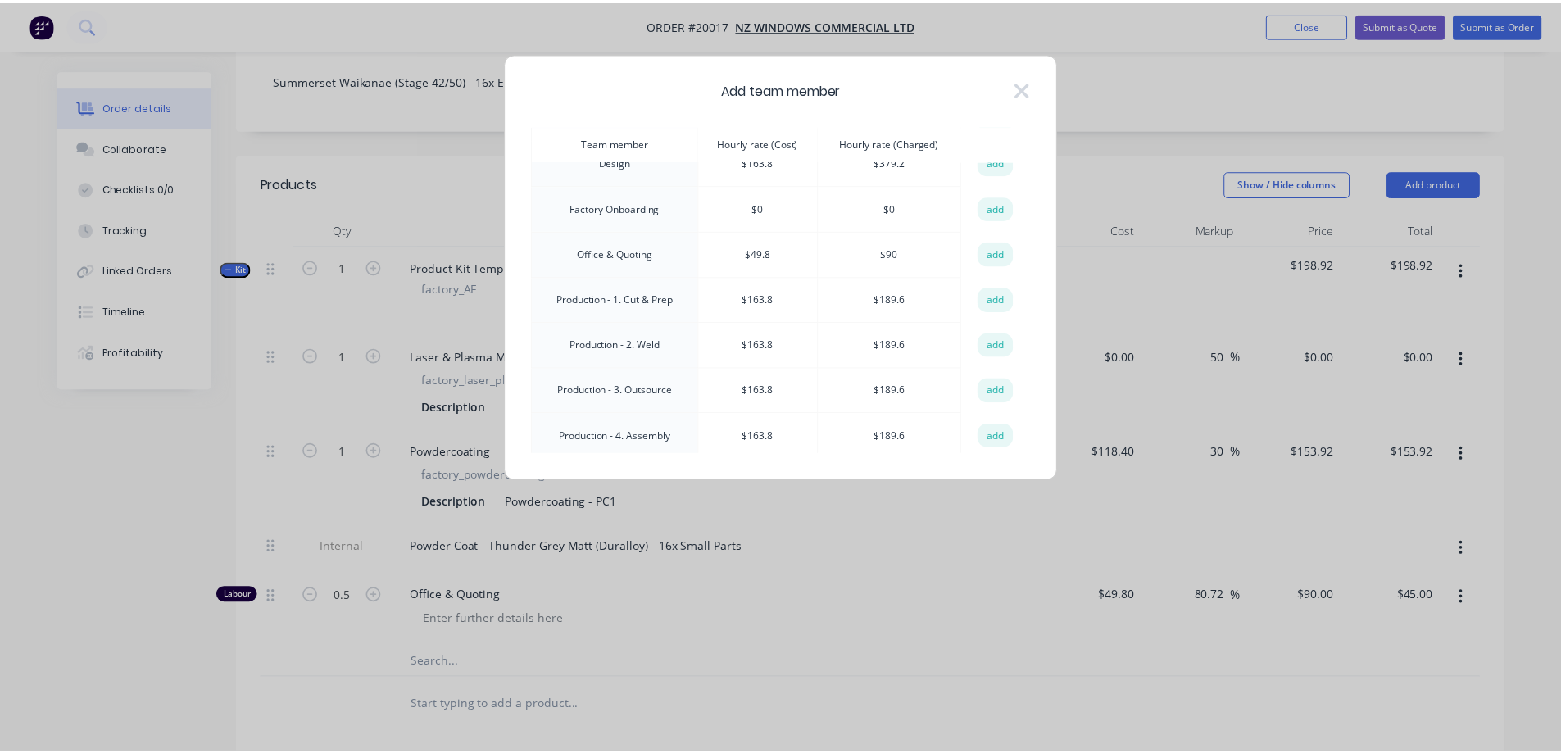
scroll to position [246, 0]
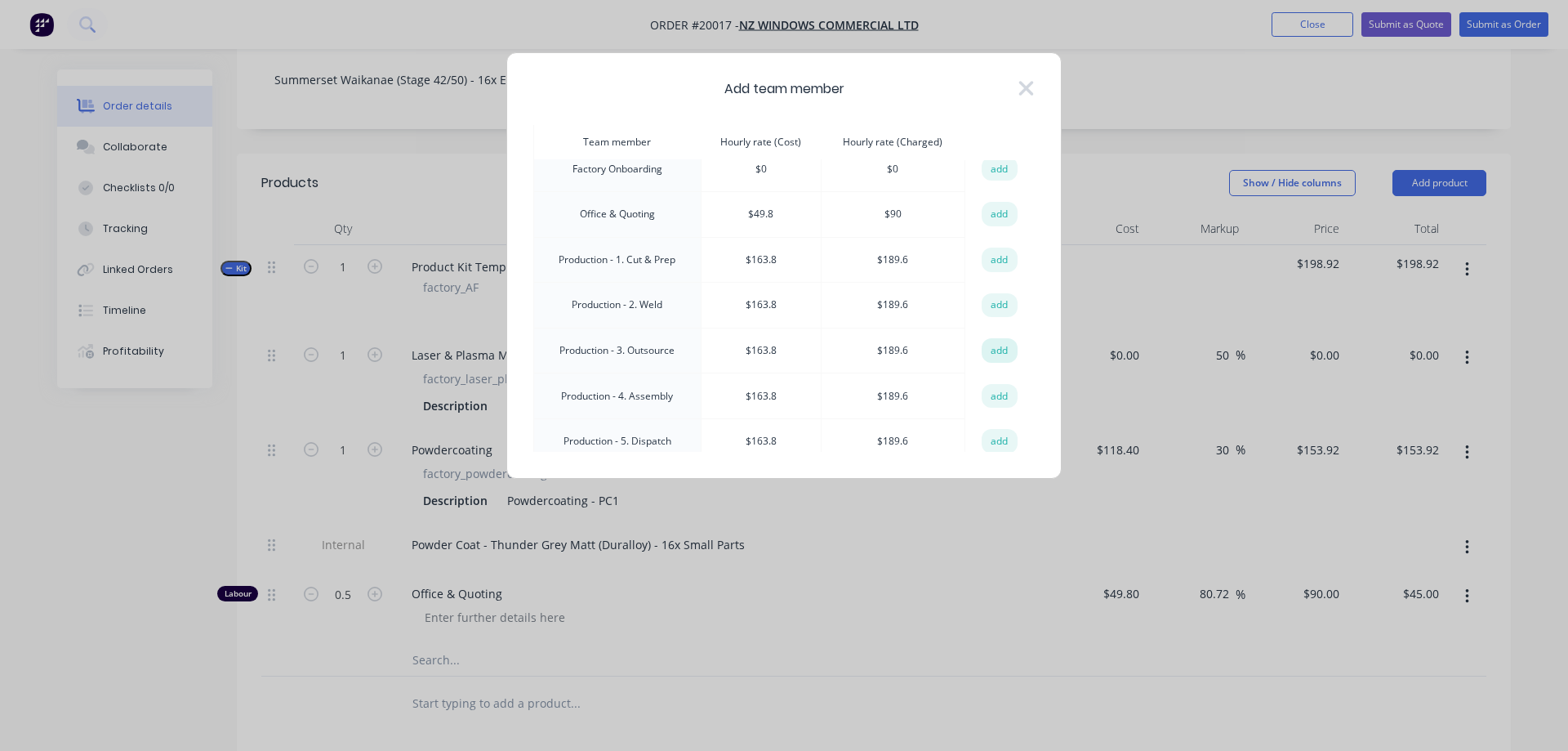
click at [990, 348] on button "add" at bounding box center [1000, 350] width 36 height 25
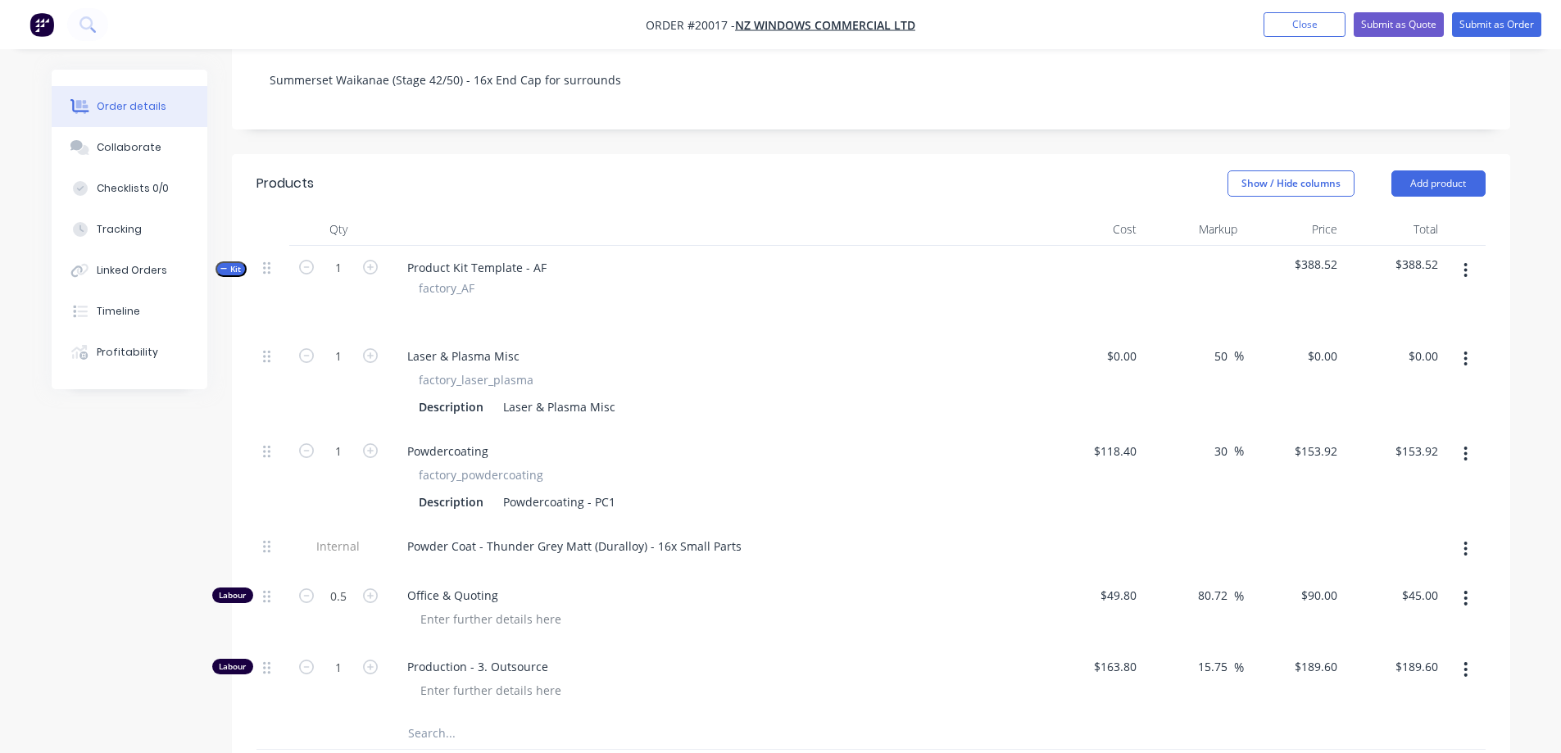
click at [1468, 256] on button "button" at bounding box center [1465, 270] width 39 height 29
click at [1402, 301] on div "Add product to kit" at bounding box center [1407, 313] width 126 height 24
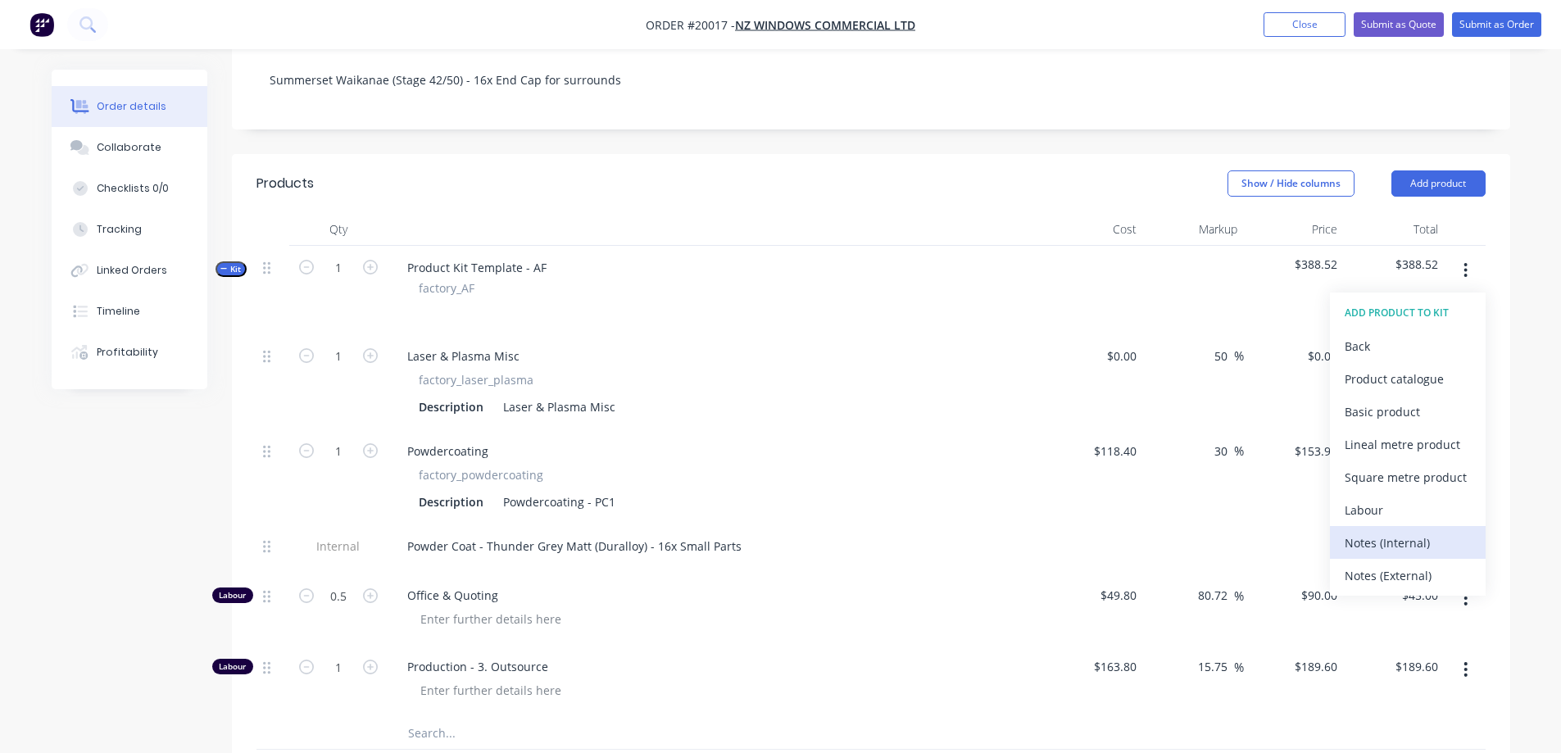
click at [1390, 531] on div "Notes (Internal)" at bounding box center [1407, 543] width 126 height 24
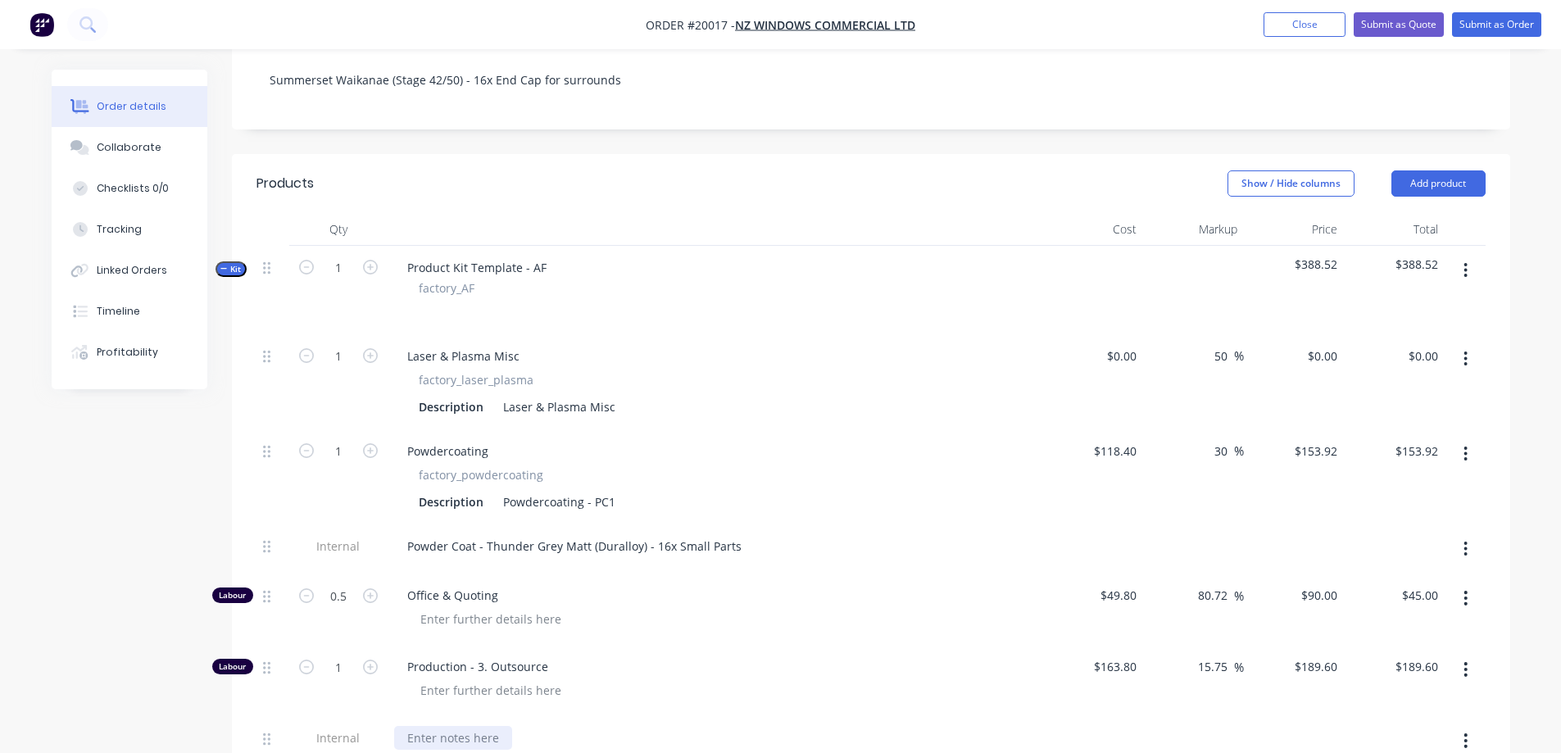
click at [446, 726] on div at bounding box center [453, 738] width 118 height 24
click at [333, 655] on input "1" at bounding box center [338, 667] width 43 height 25
type input "0.1"
type input "$18.96"
click at [775, 663] on div "Production - 3. Outsource" at bounding box center [714, 680] width 655 height 71
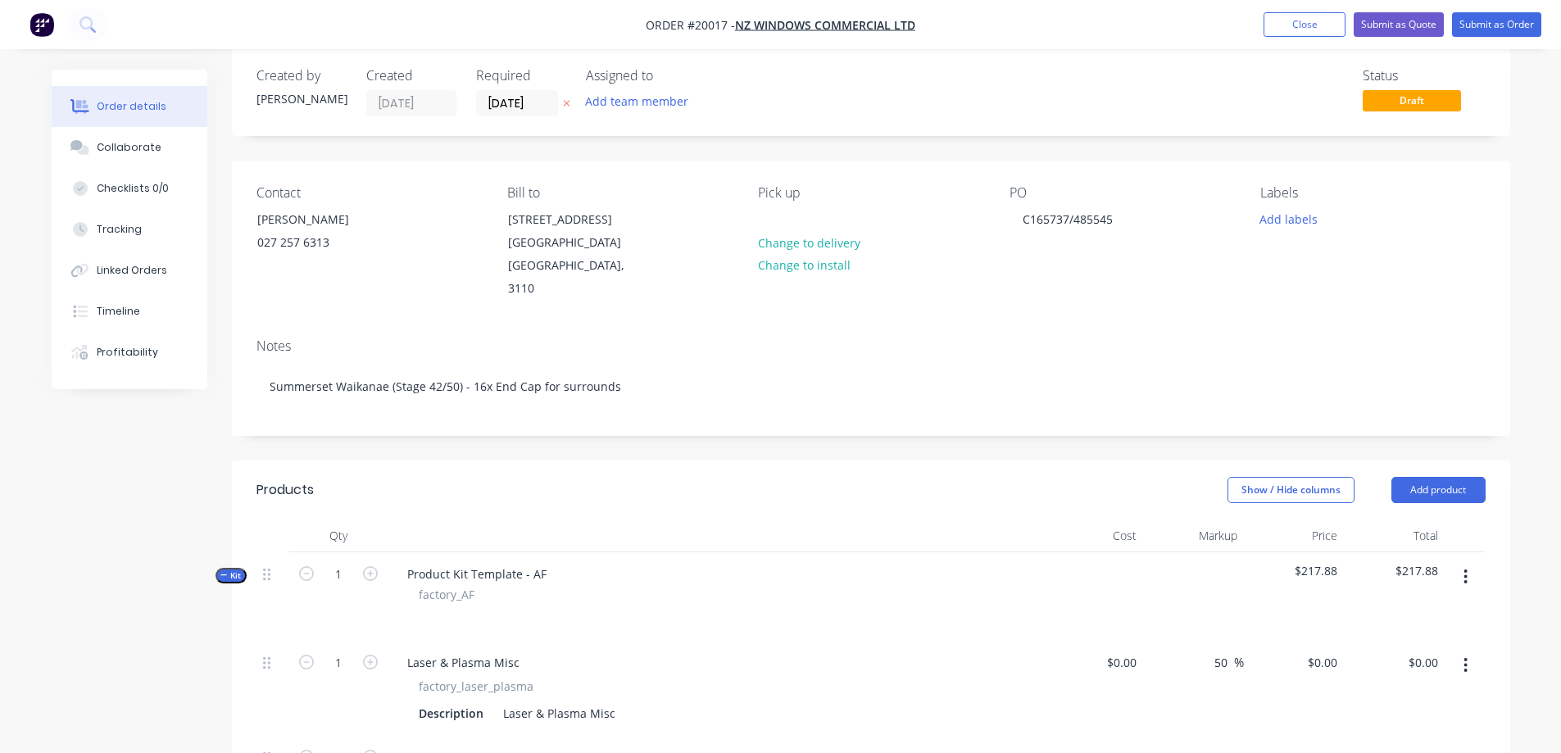
scroll to position [0, 0]
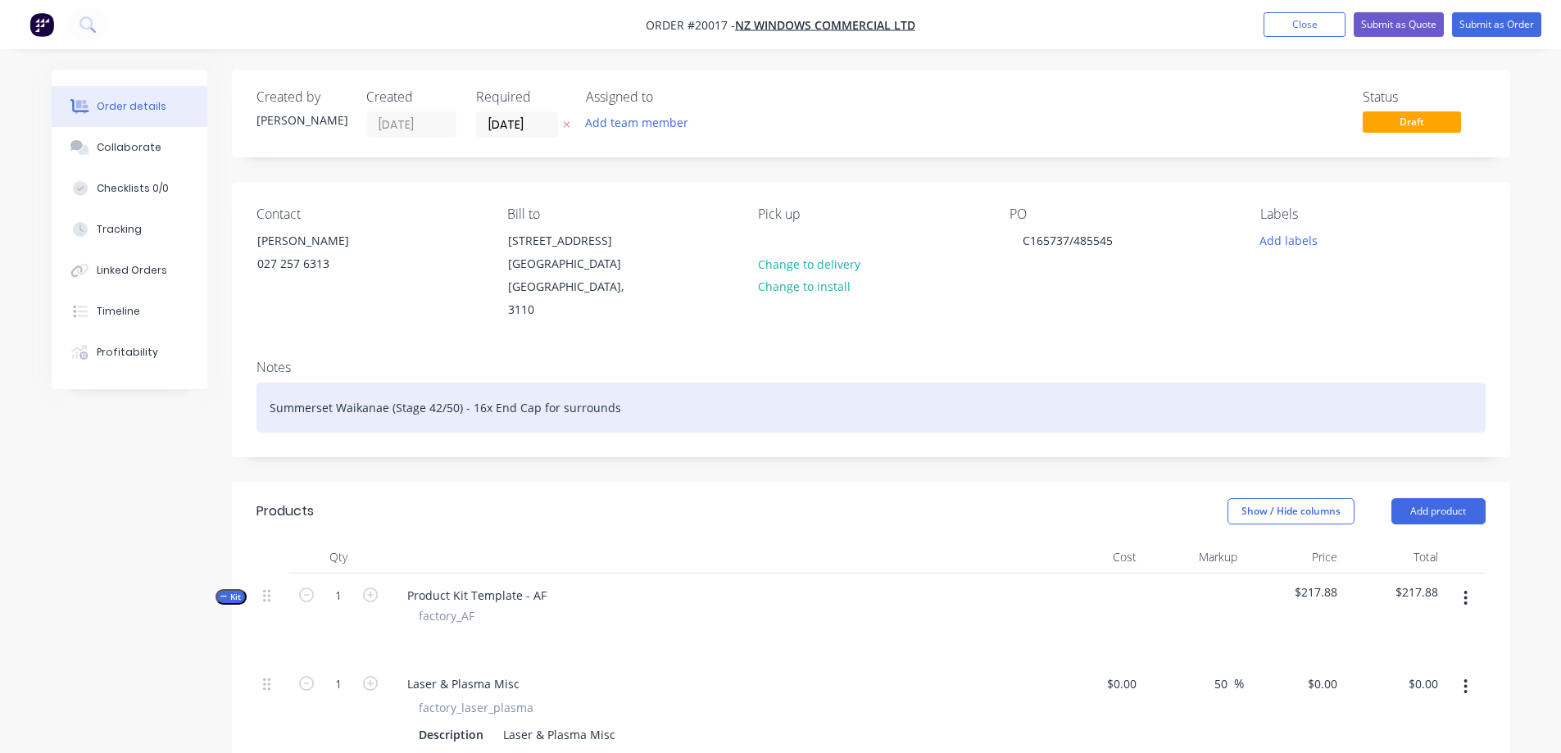
click at [632, 383] on div "Summerset Waikanae (Stage 42/50) - 16x End Cap for surrounds" at bounding box center [870, 408] width 1229 height 50
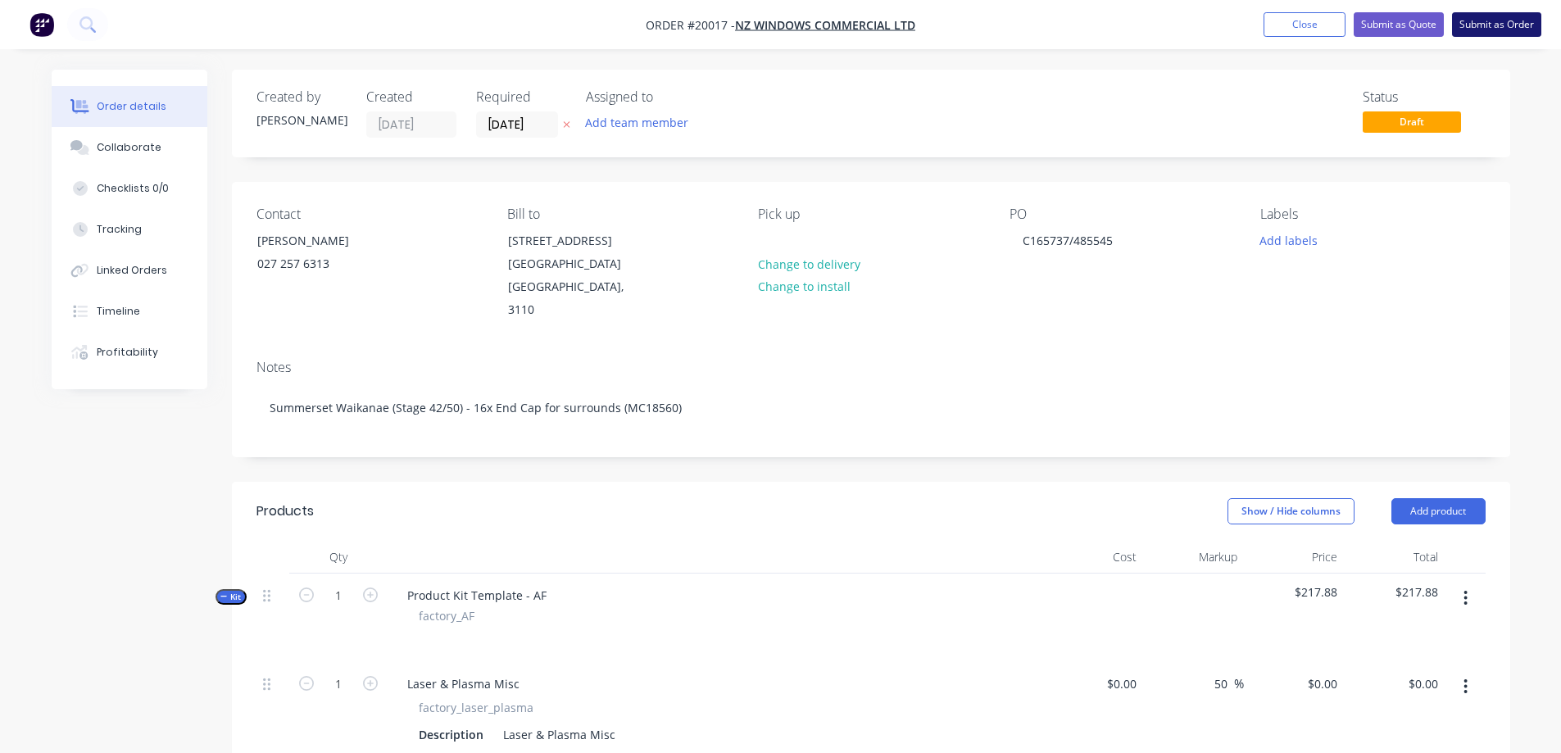
click at [1516, 25] on button "Submit as Order" at bounding box center [1496, 24] width 89 height 25
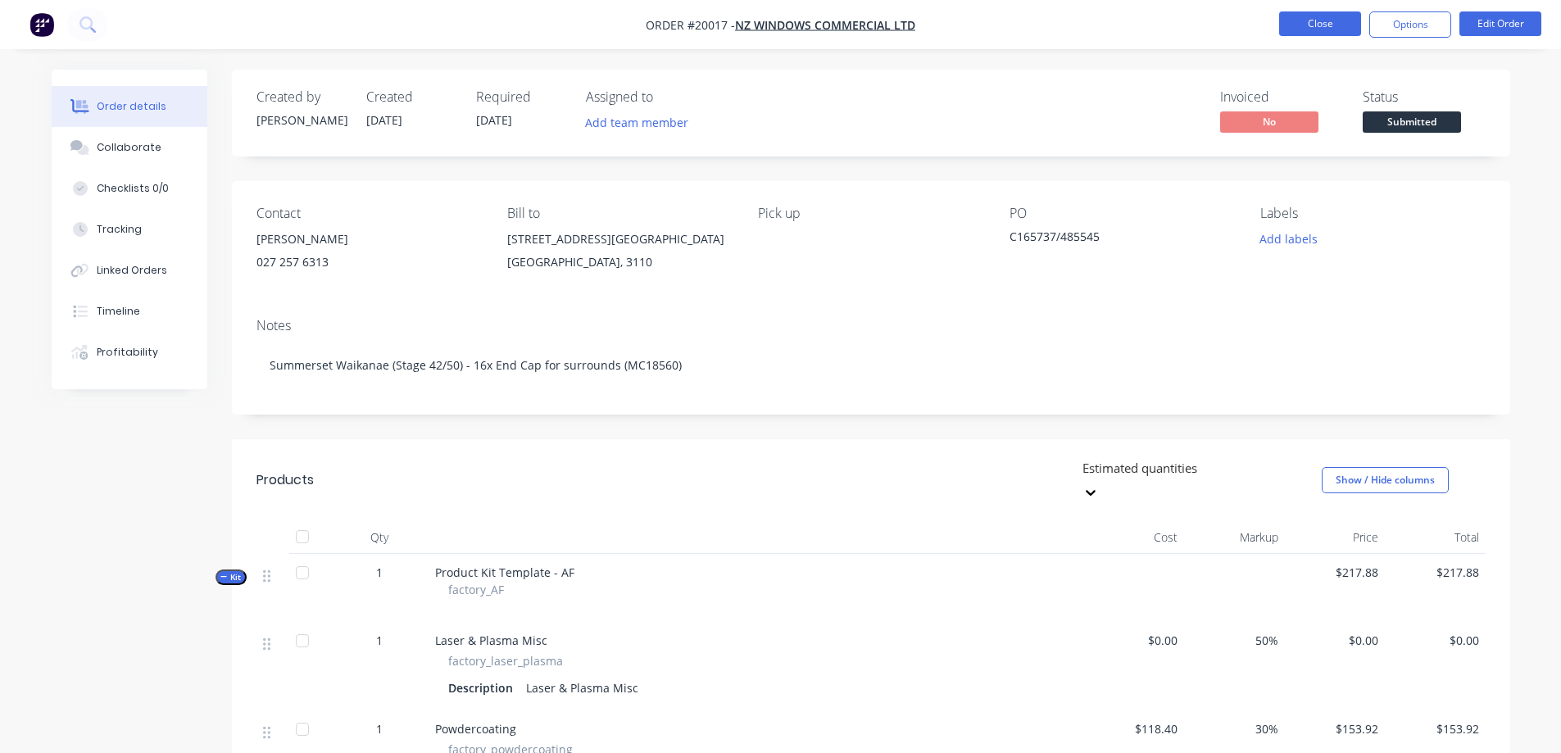
click at [1309, 20] on button "Close" at bounding box center [1320, 23] width 82 height 25
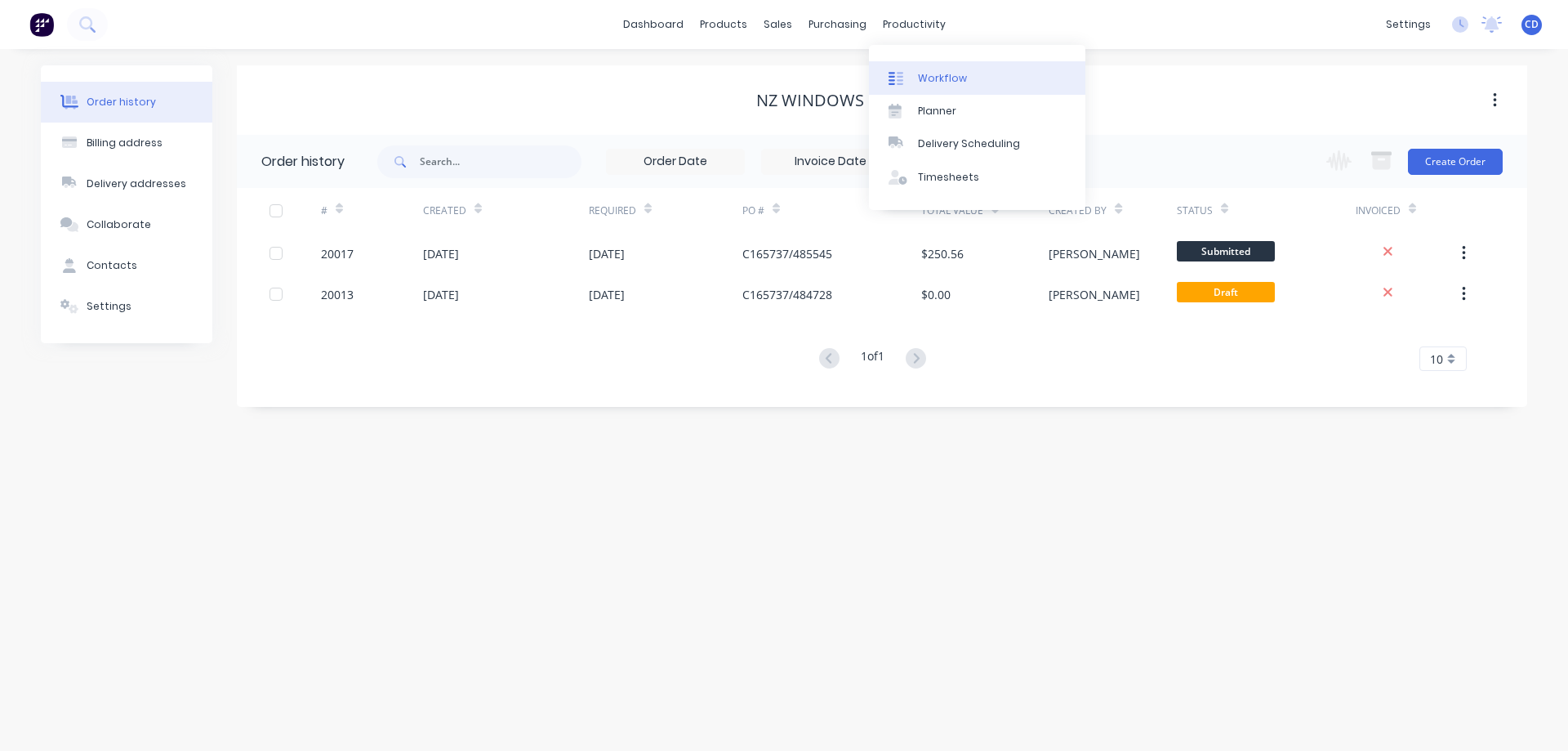
click at [942, 74] on div "Workflow" at bounding box center [942, 78] width 49 height 15
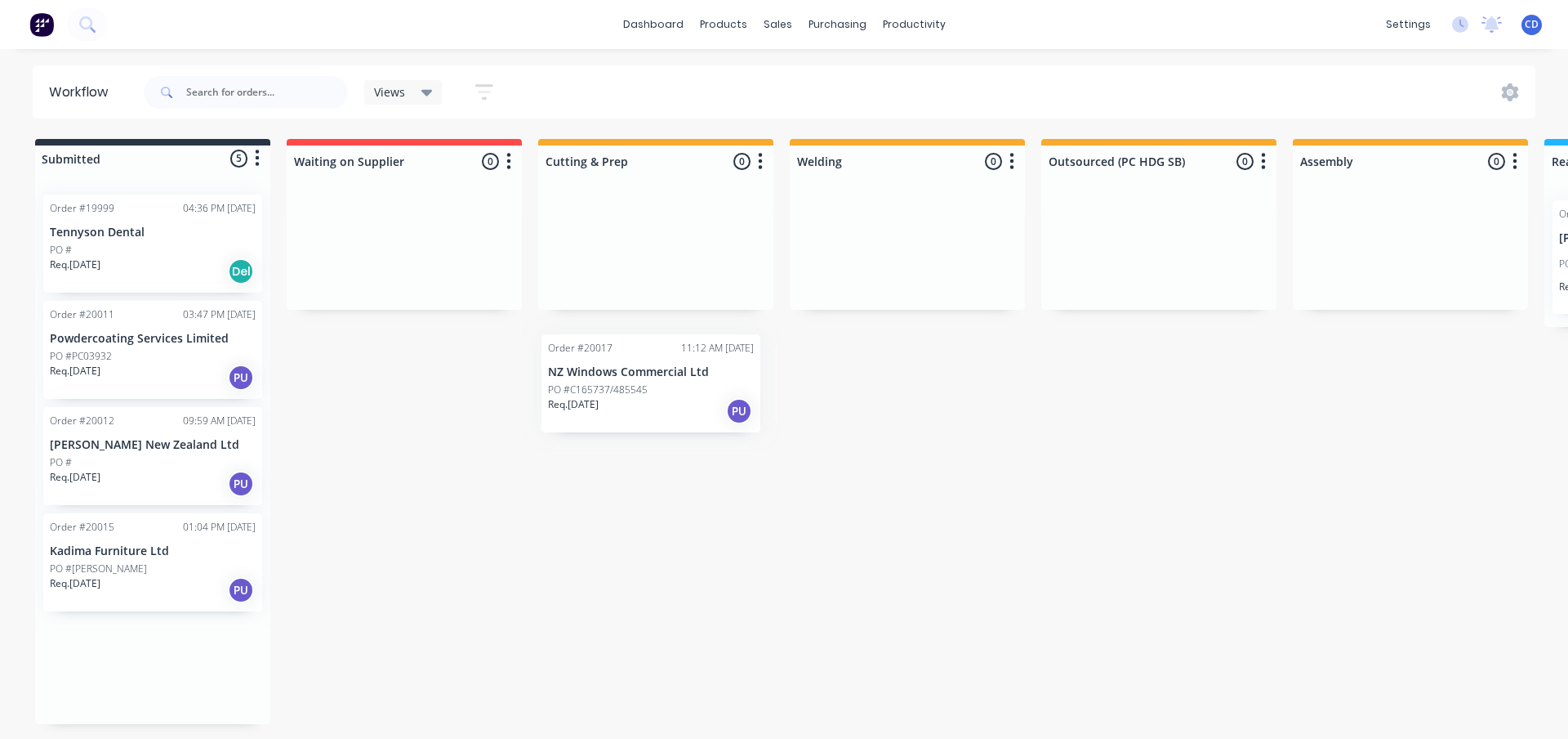
drag, startPoint x: 93, startPoint y: 675, endPoint x: 598, endPoint y: 389, distance: 580.4
click at [598, 389] on div "Submitted 5 Status colour #273444 hex #273444 Save Cancel Summaries Total order…" at bounding box center [1231, 431] width 2486 height 585
drag, startPoint x: 197, startPoint y: 605, endPoint x: 613, endPoint y: 192, distance: 586.2
click at [613, 192] on div "Submitted 5 Status colour #273444 hex #273444 Save Cancel Summaries Total order…" at bounding box center [1231, 431] width 2486 height 585
drag, startPoint x: 670, startPoint y: 275, endPoint x: 391, endPoint y: 263, distance: 279.3
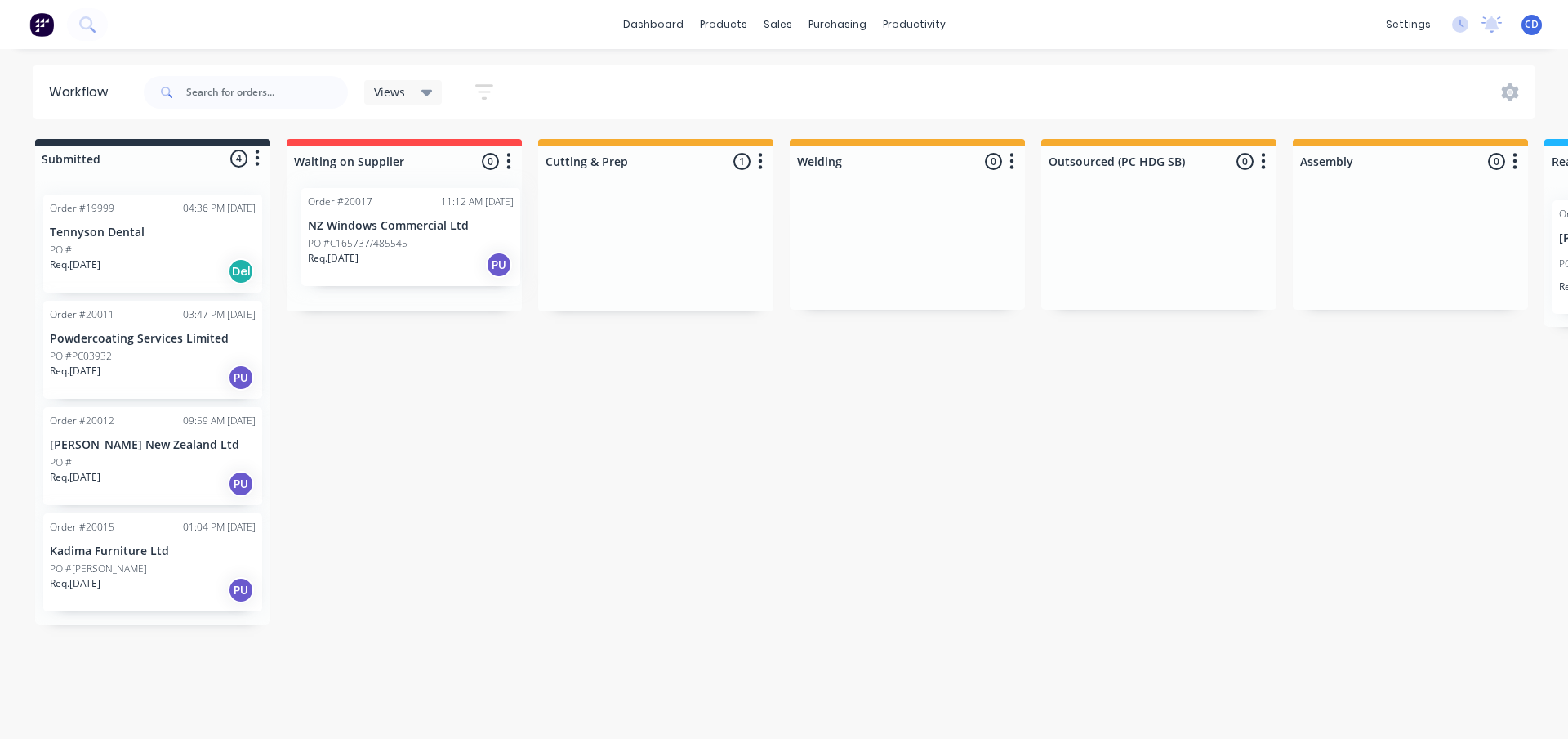
click at [391, 262] on div "Submitted 4 Status colour #273444 hex #273444 Save Cancel Summaries Total order…" at bounding box center [1231, 381] width 2486 height 486
click at [392, 253] on p "PO #C165737/485545" at bounding box center [351, 255] width 100 height 15
